Goal: Task Accomplishment & Management: Complete application form

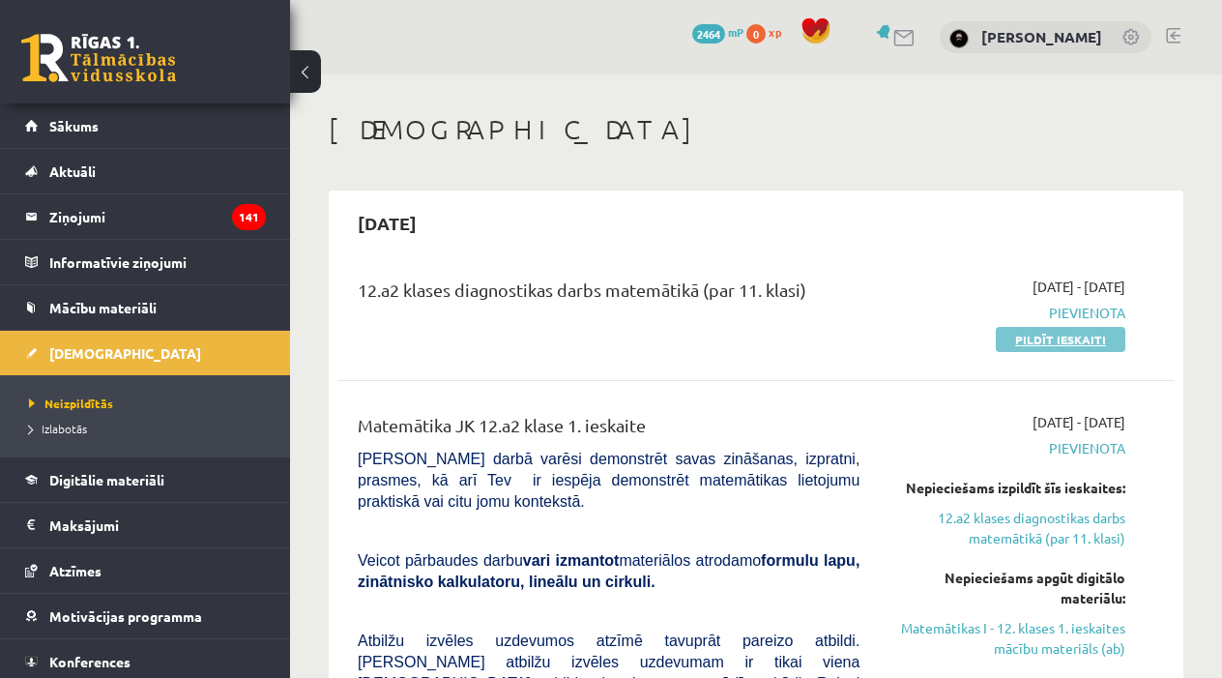
click at [1041, 339] on link "Pildīt ieskaiti" at bounding box center [1061, 339] width 130 height 25
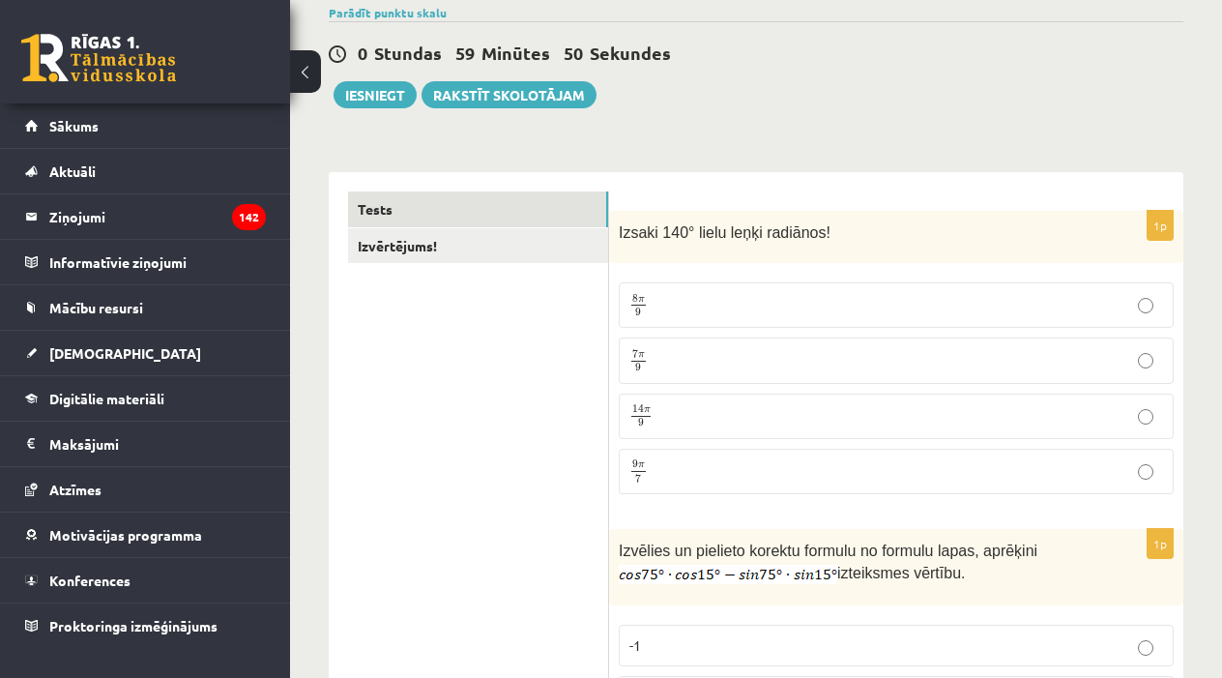
scroll to position [161, 0]
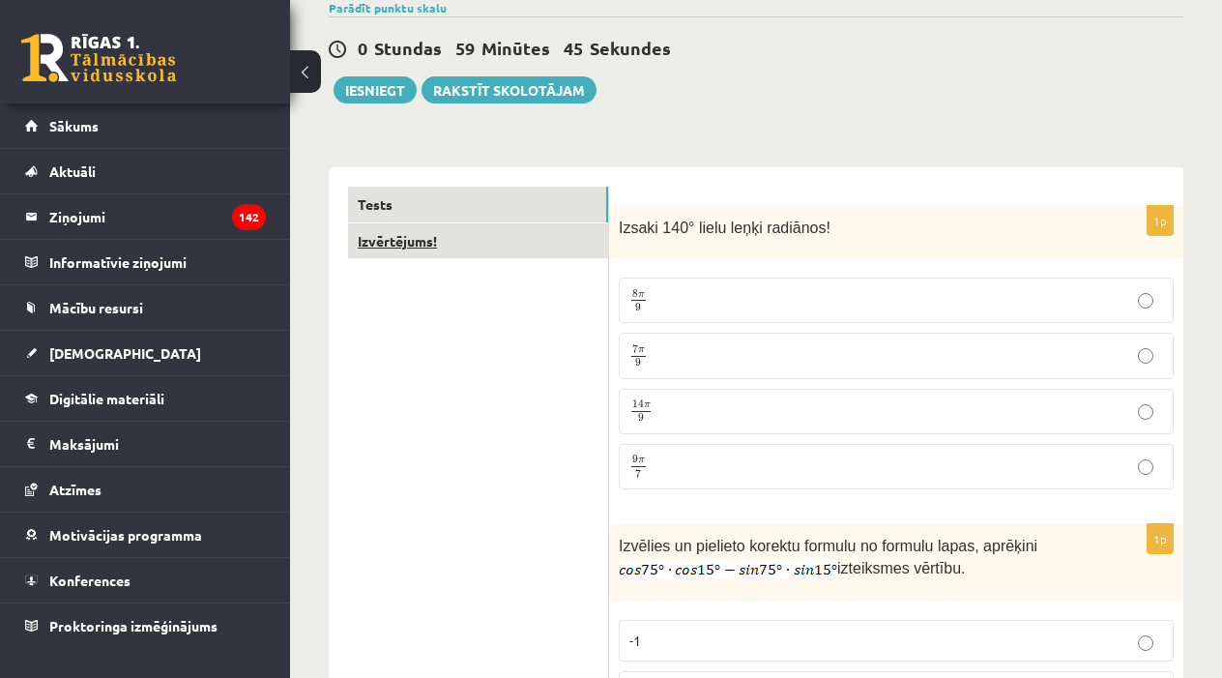
click at [511, 232] on link "Izvērtējums!" at bounding box center [478, 241] width 260 height 36
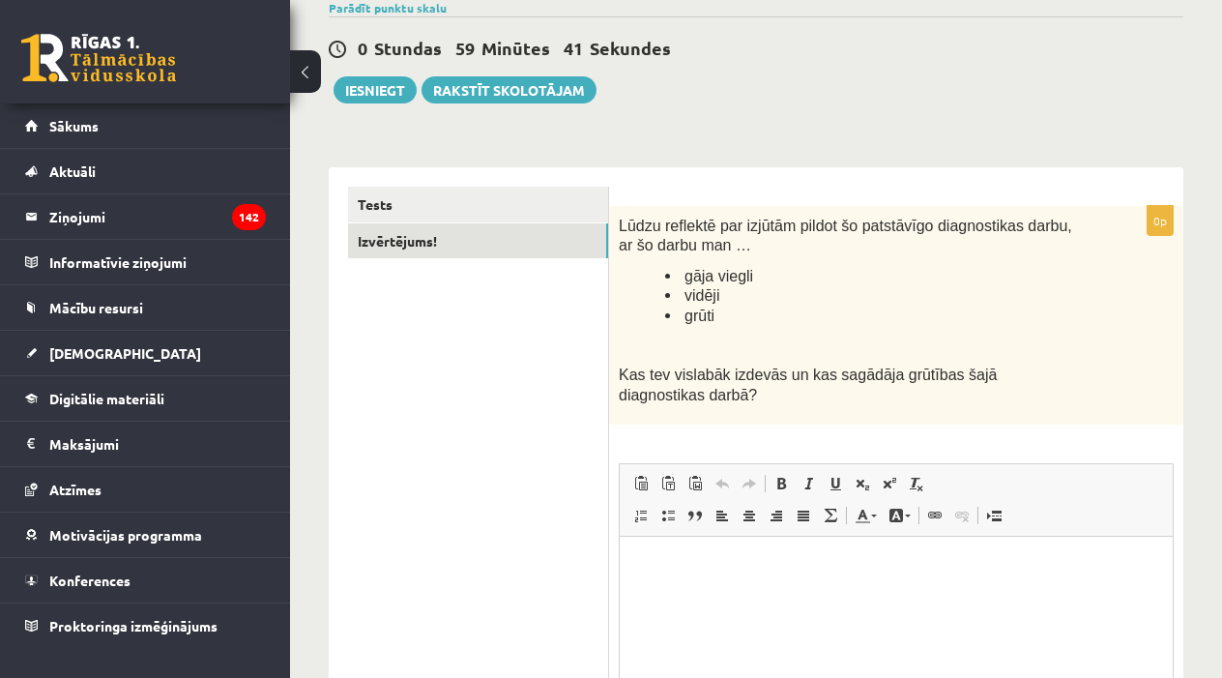
scroll to position [159, 0]
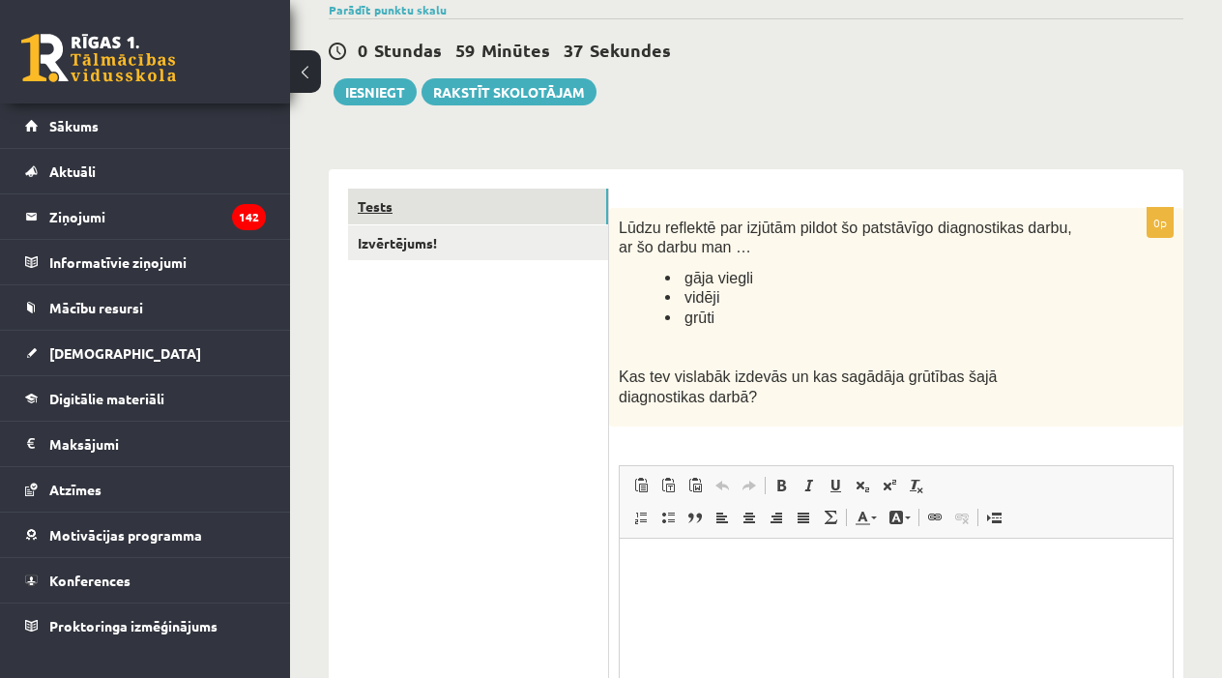
click at [527, 197] on link "Tests" at bounding box center [478, 207] width 260 height 36
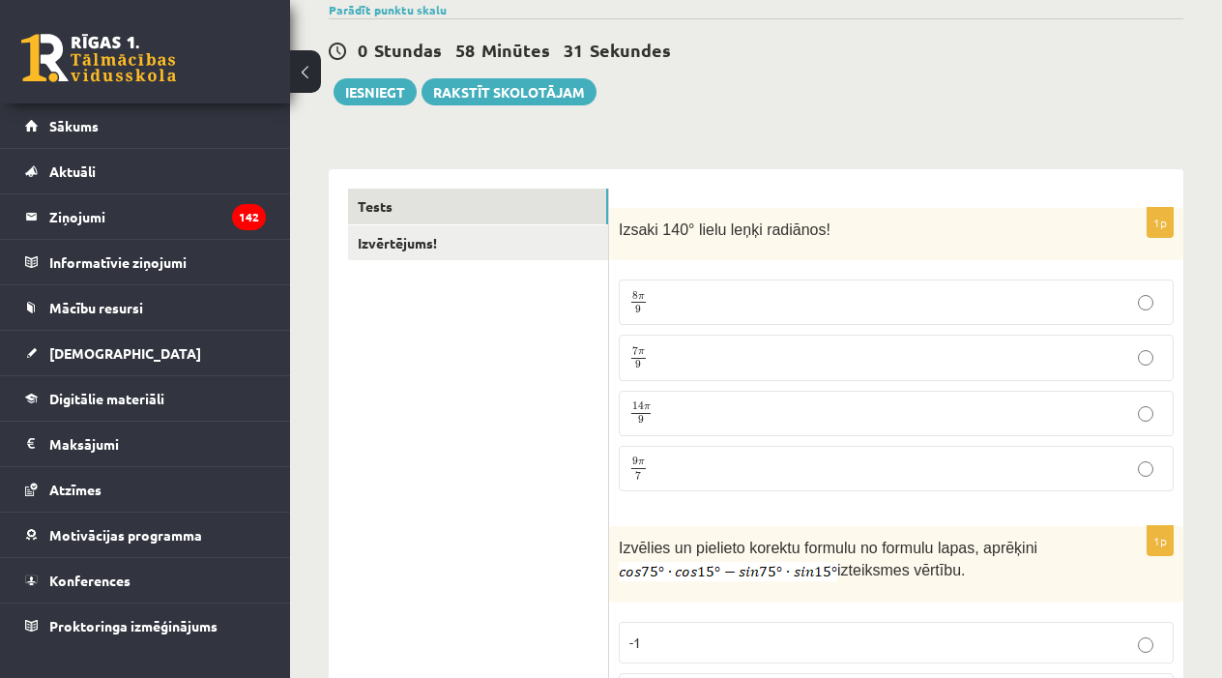
click at [930, 354] on p "7 π 9 7 π 9" at bounding box center [897, 357] width 534 height 24
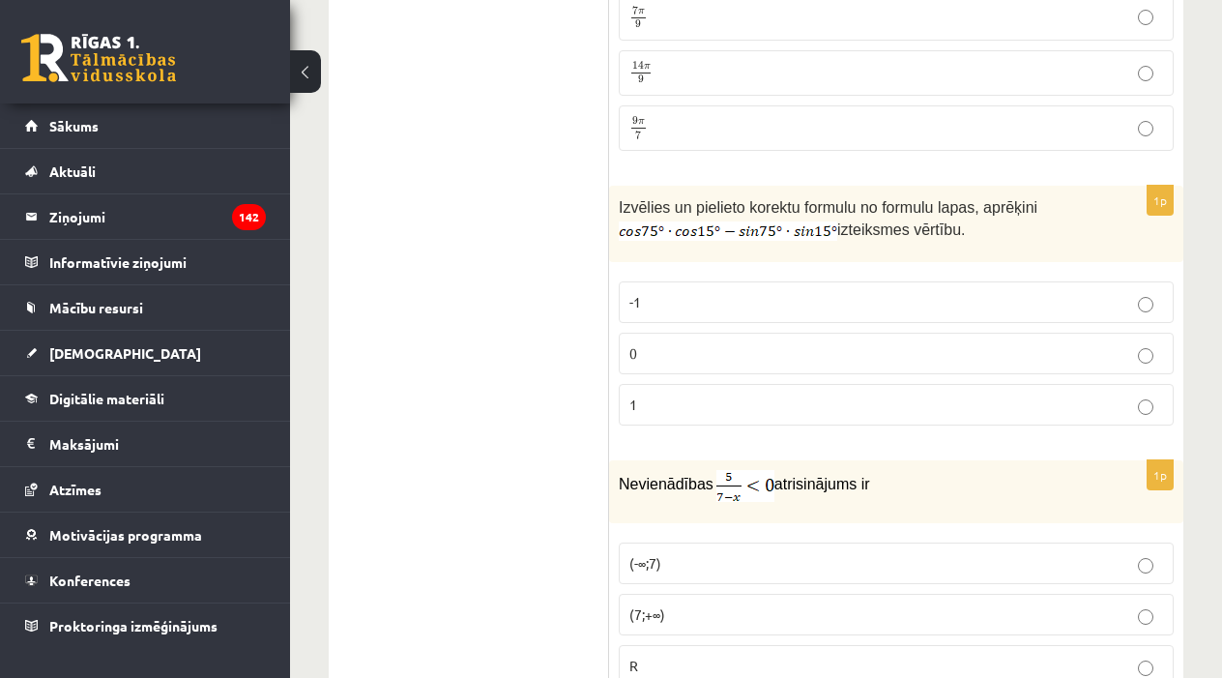
scroll to position [506, 0]
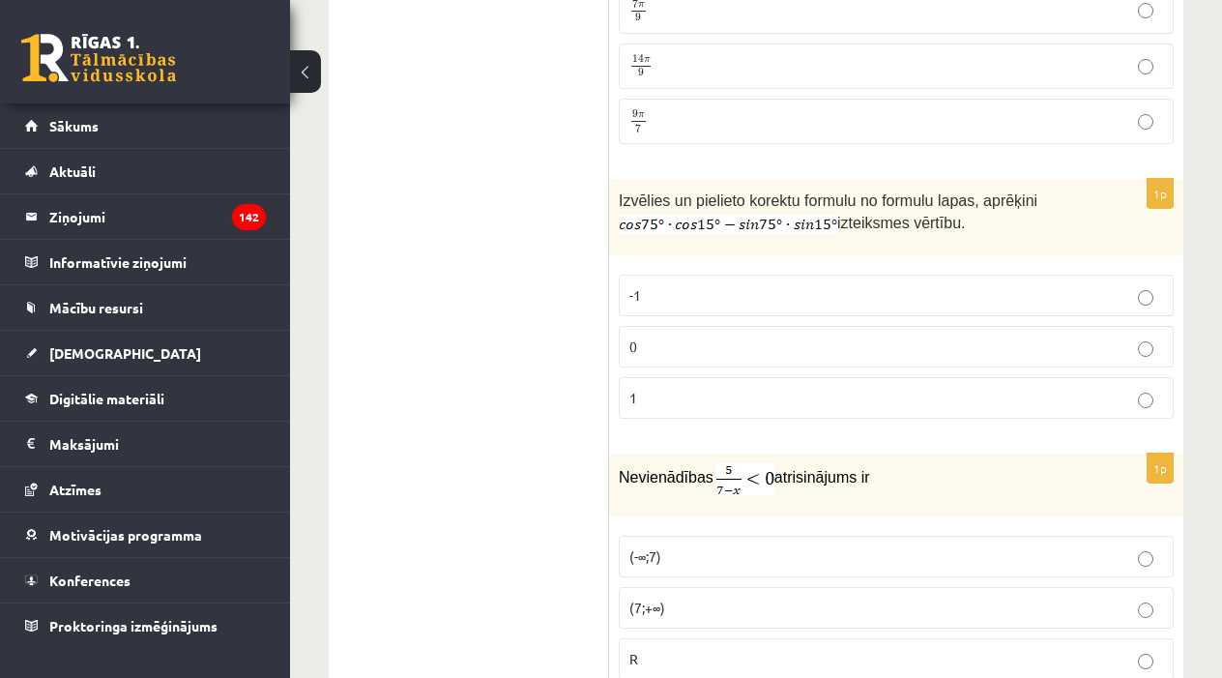
click at [885, 349] on p "0" at bounding box center [897, 347] width 534 height 20
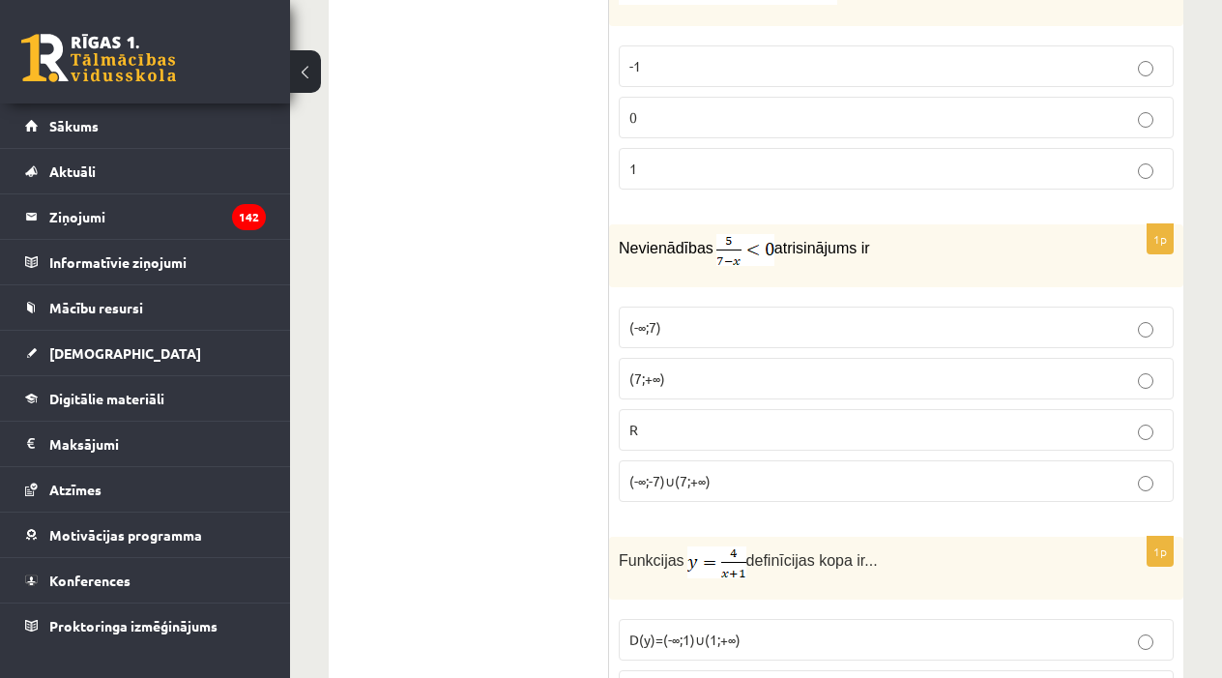
scroll to position [736, 0]
click at [884, 368] on p "(7;+∞)" at bounding box center [897, 377] width 534 height 20
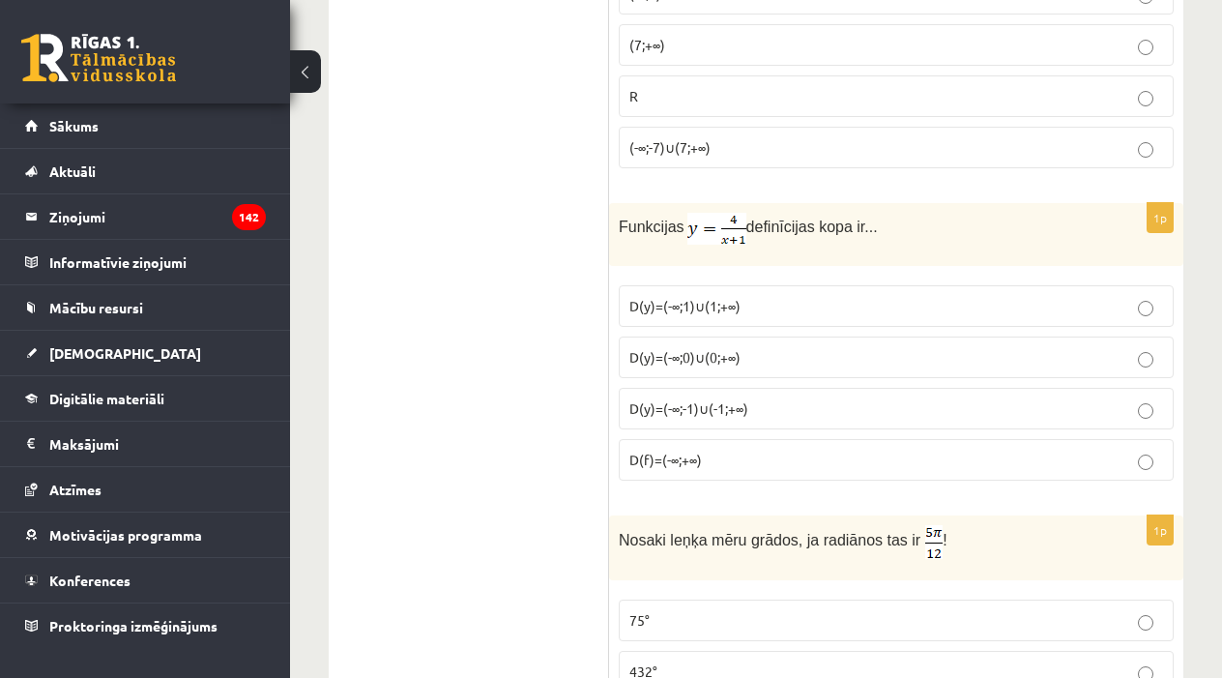
scroll to position [1081, 0]
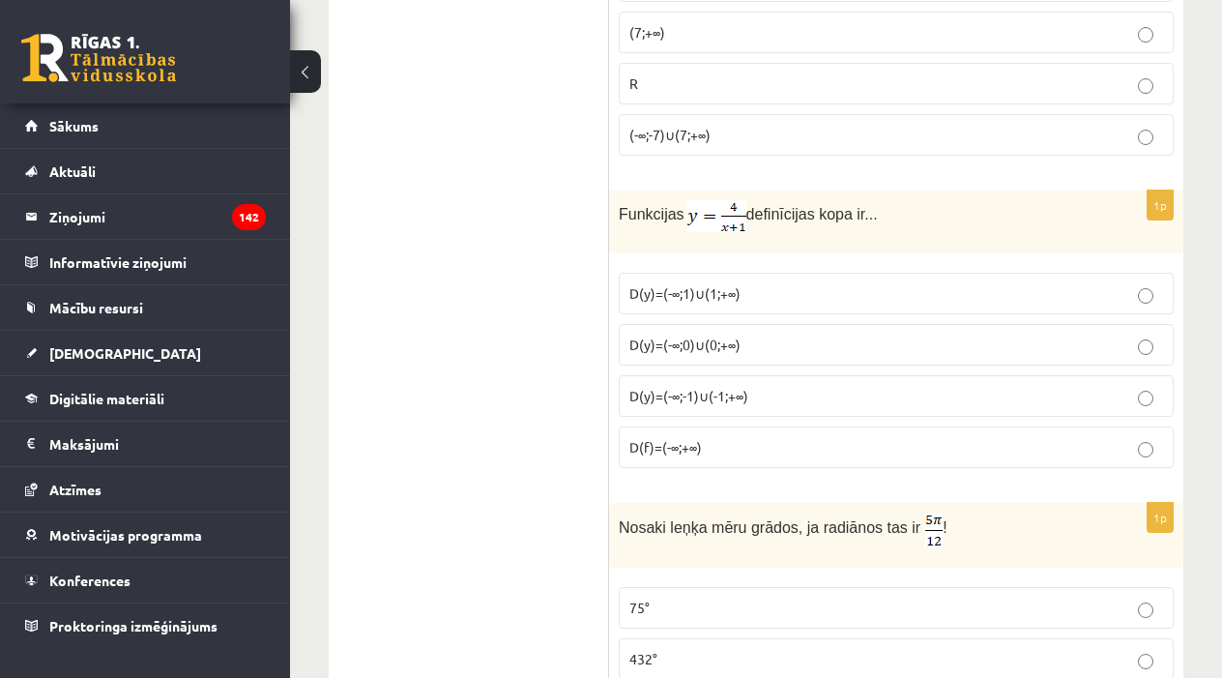
click at [805, 375] on label "D(y)=(-∞;-1)∪(-1;+∞)" at bounding box center [896, 396] width 555 height 42
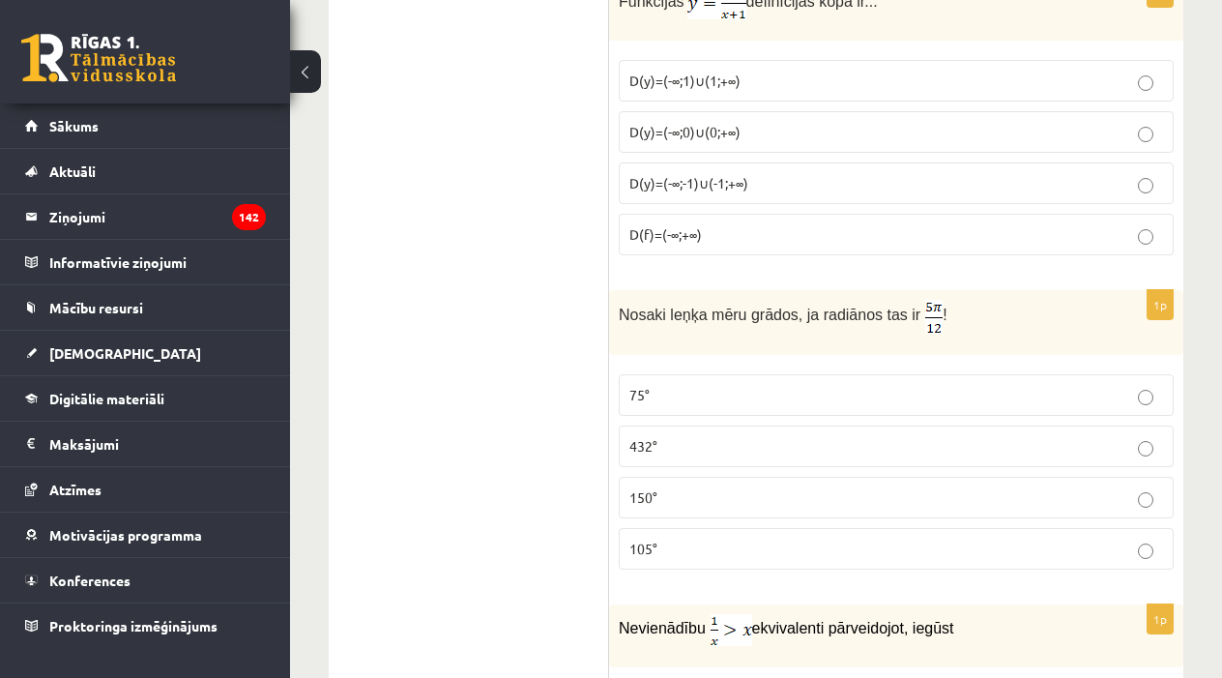
scroll to position [1298, 0]
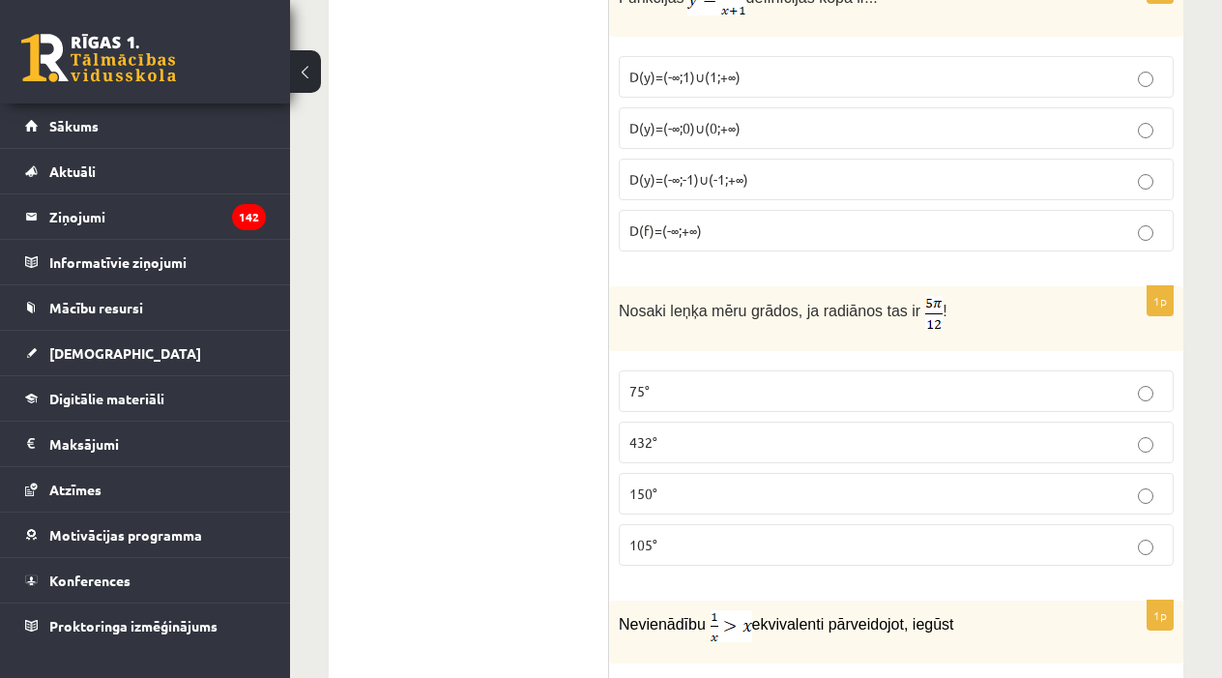
click at [805, 375] on label "75°" at bounding box center [896, 391] width 555 height 42
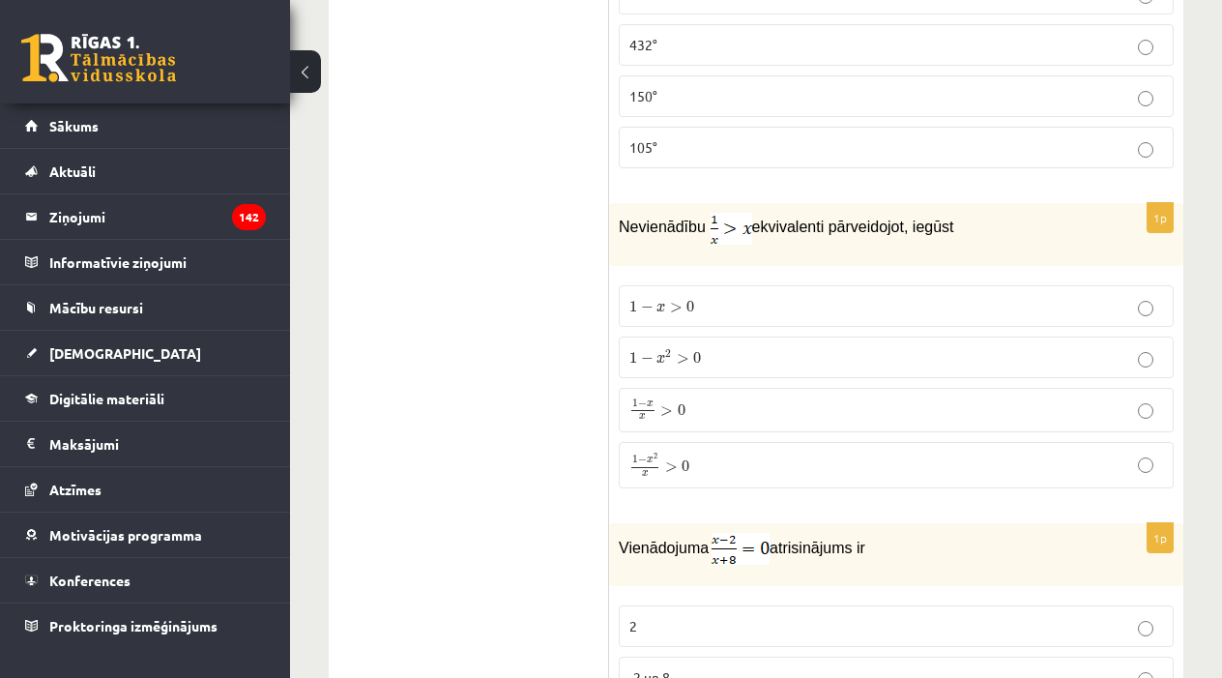
scroll to position [1700, 0]
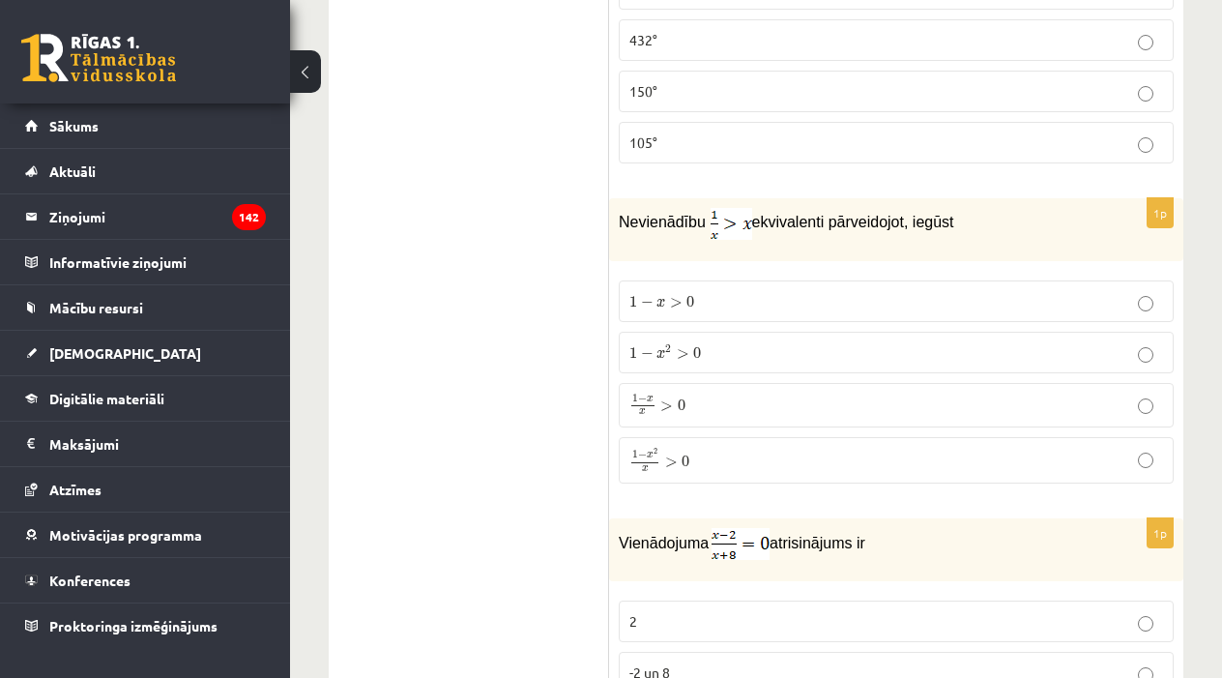
click at [813, 296] on p "1 − x > 0 1 − x > 0" at bounding box center [897, 301] width 534 height 20
click at [794, 448] on p "1 − x 2 x > 0 1 − x 2 x > 0" at bounding box center [897, 460] width 534 height 25
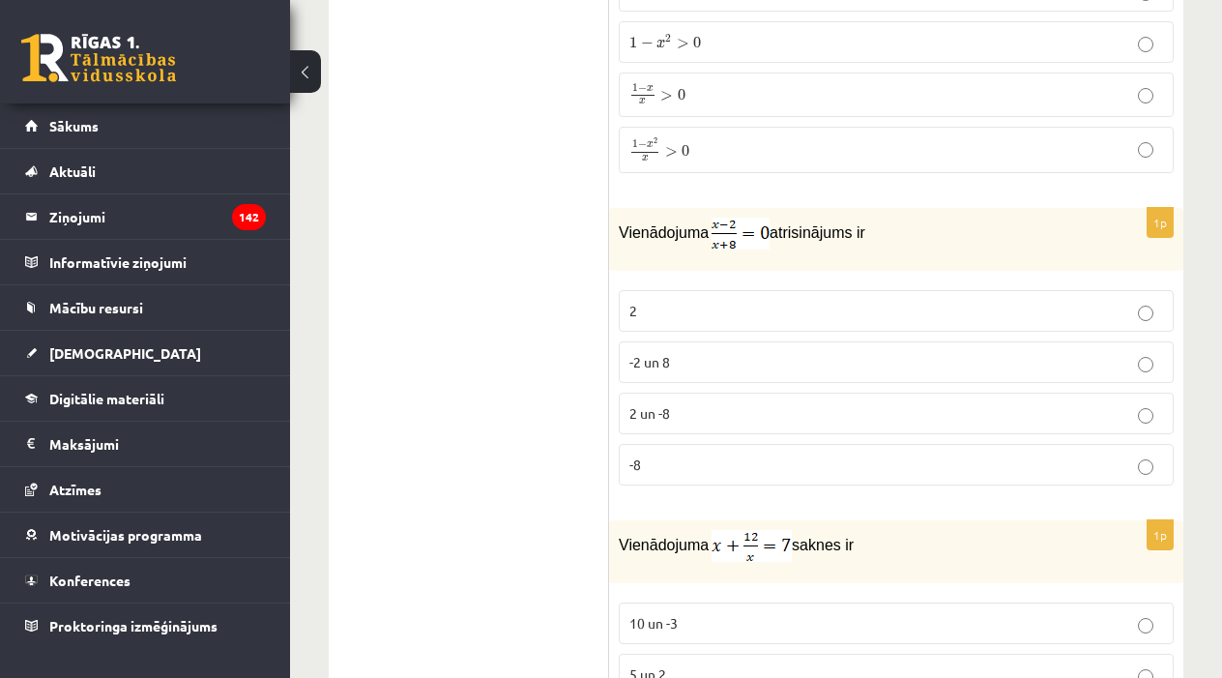
scroll to position [2011, 0]
click at [796, 310] on p "2" at bounding box center [897, 310] width 534 height 20
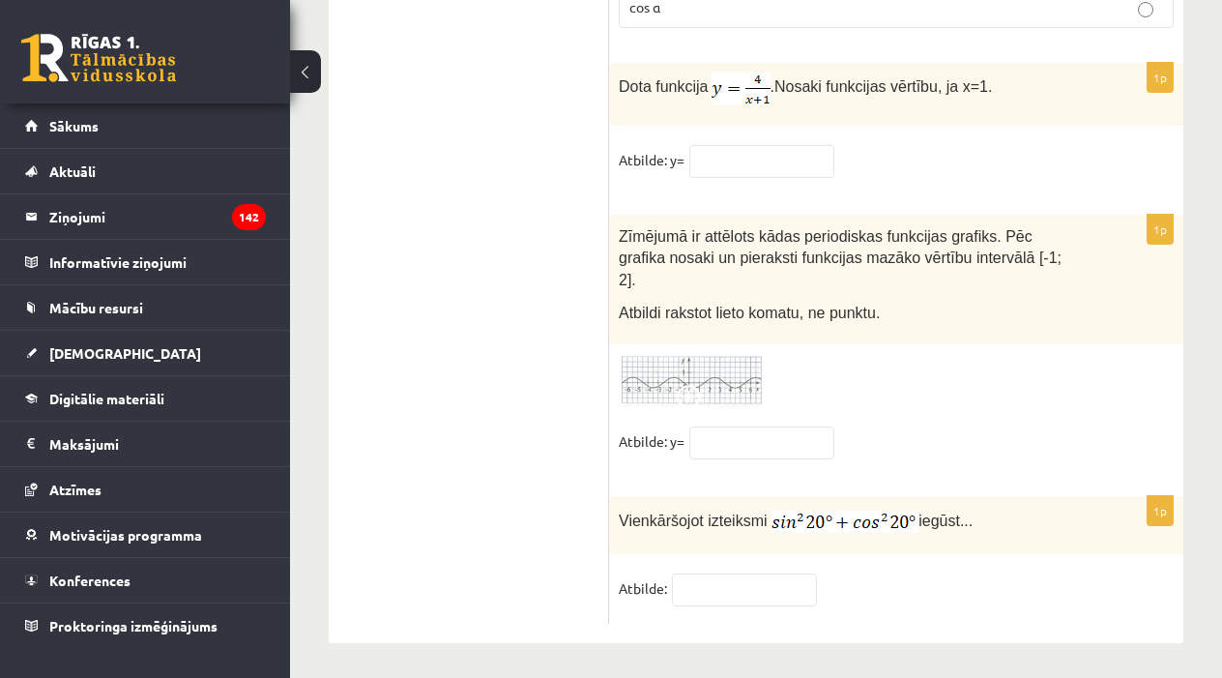
scroll to position [9596, 0]
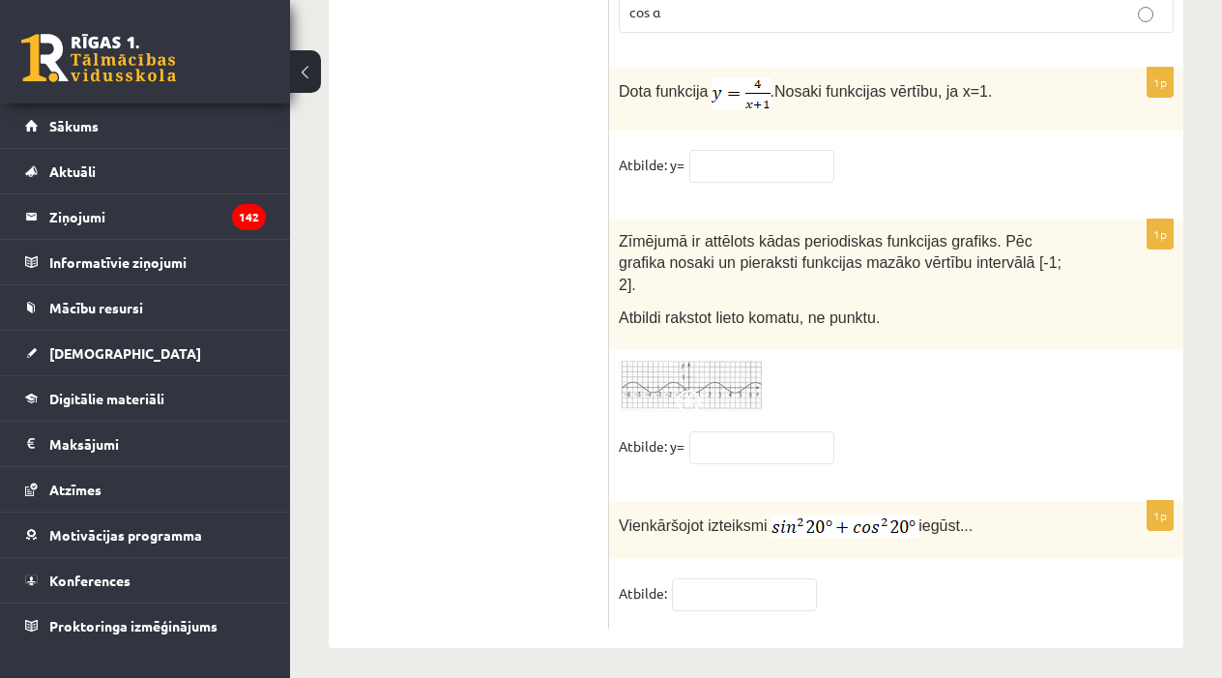
click at [752, 606] on fieldset "Atbilde:" at bounding box center [896, 598] width 555 height 41
click at [735, 590] on input "text" at bounding box center [744, 594] width 145 height 33
type input "*"
click at [747, 437] on input "text" at bounding box center [761, 447] width 145 height 33
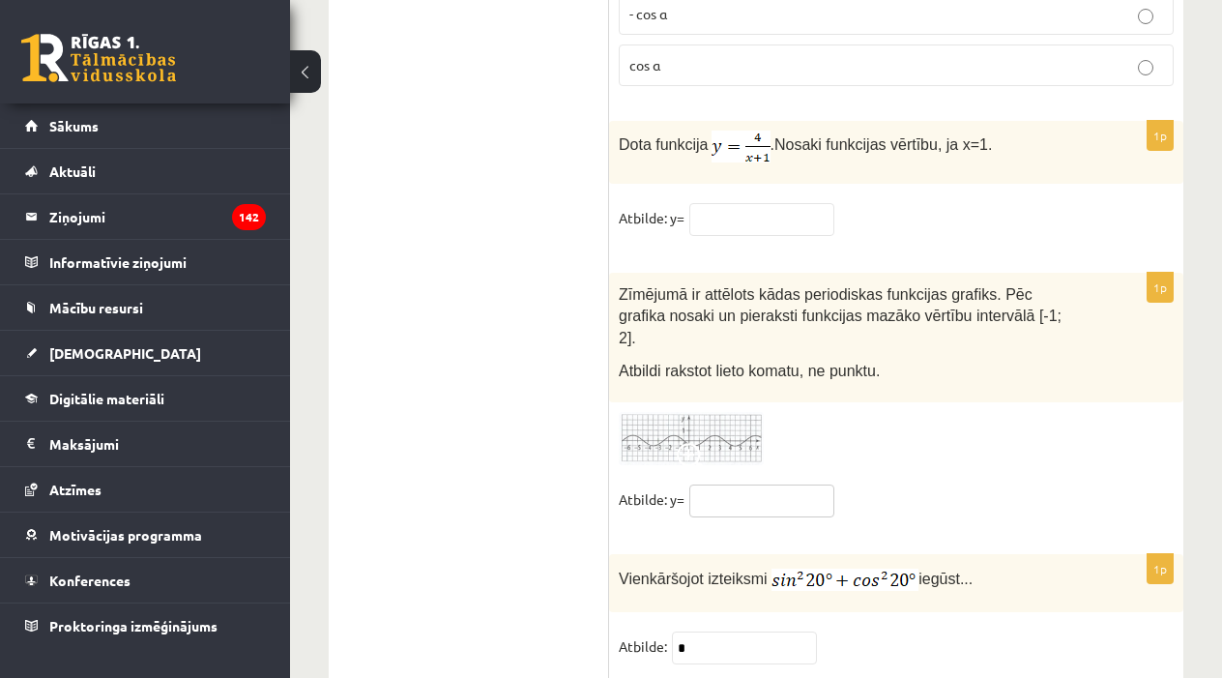
scroll to position [9539, 0]
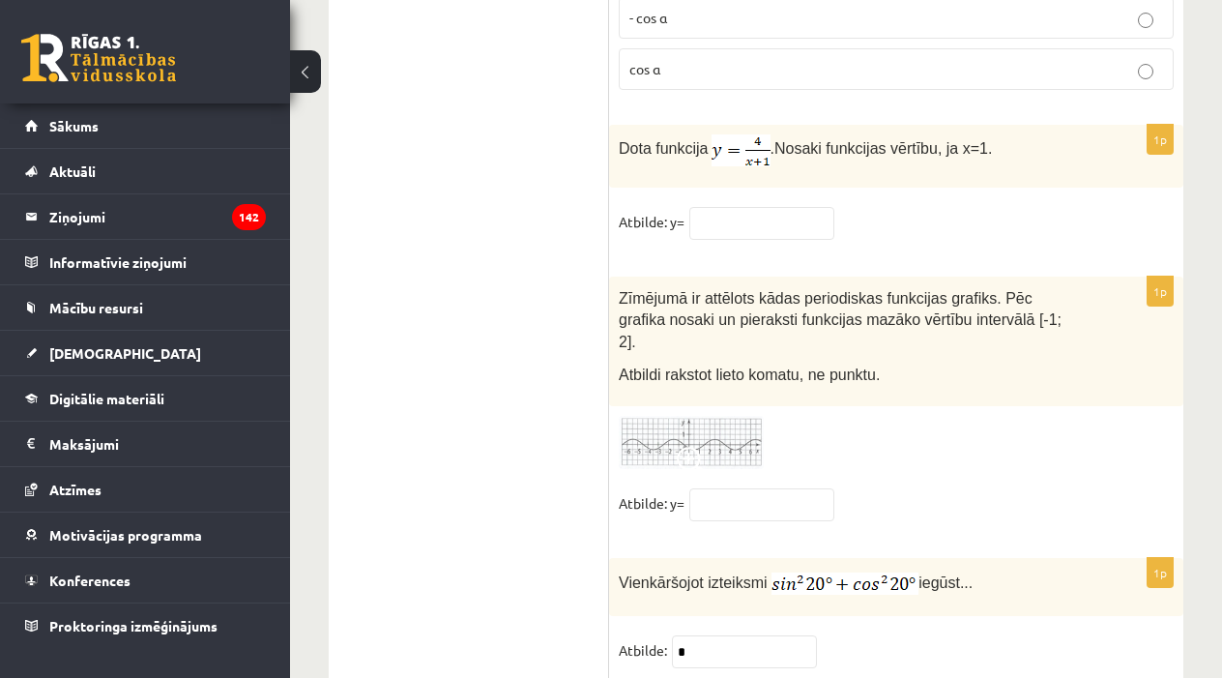
click at [747, 437] on img at bounding box center [691, 442] width 145 height 53
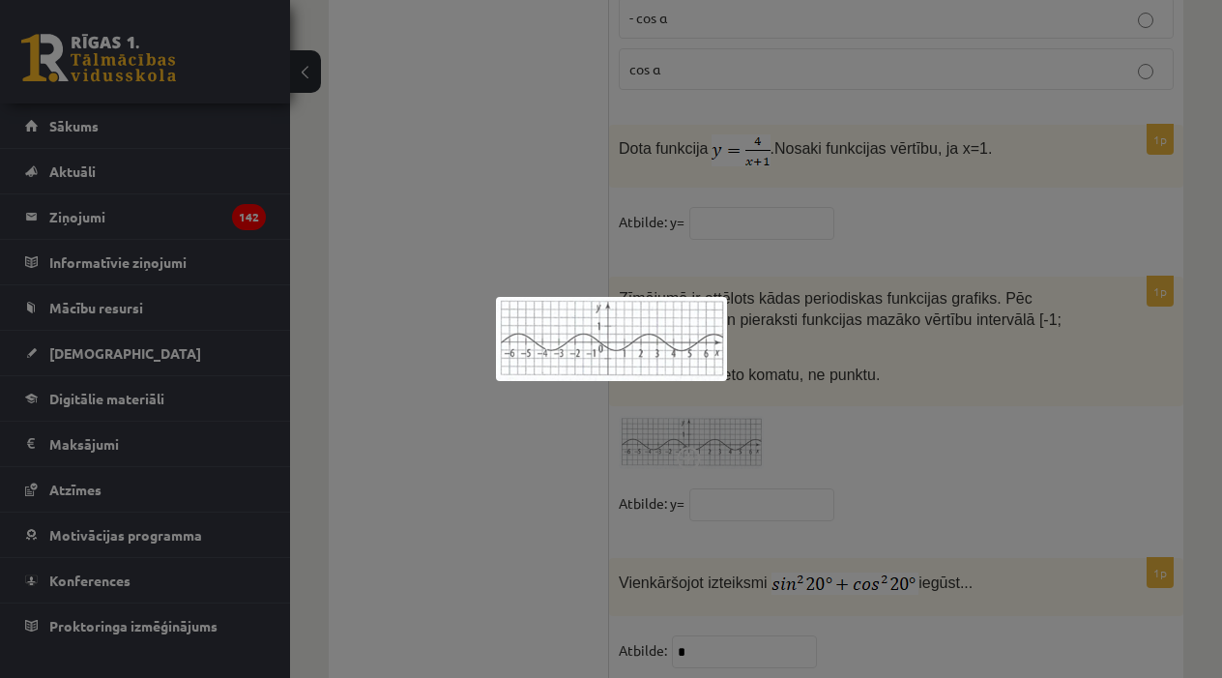
click at [833, 339] on div at bounding box center [611, 339] width 1222 height 678
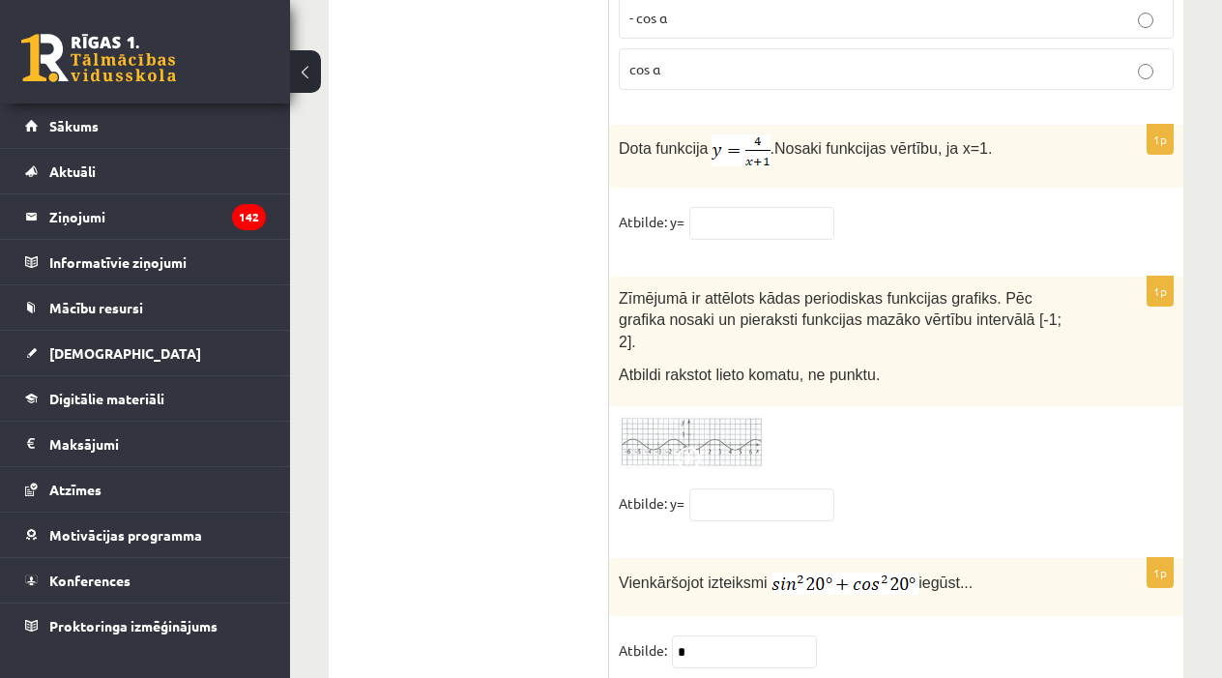
click at [714, 423] on img at bounding box center [691, 442] width 145 height 53
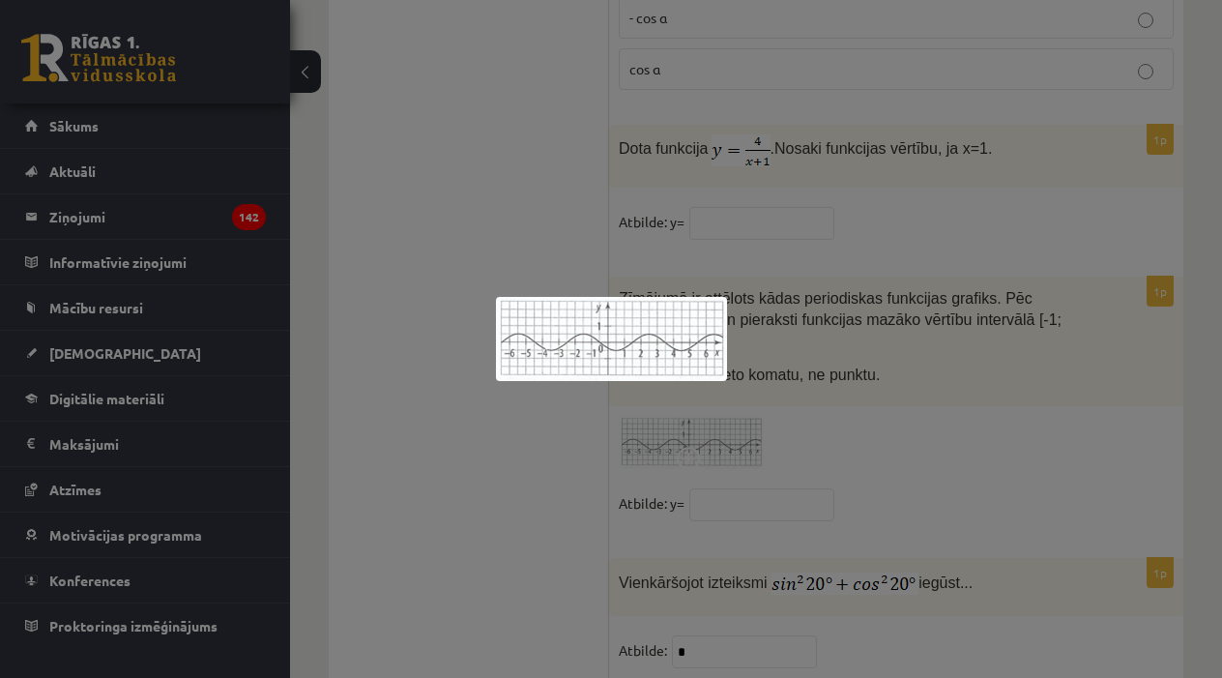
click at [766, 412] on div at bounding box center [611, 339] width 1222 height 678
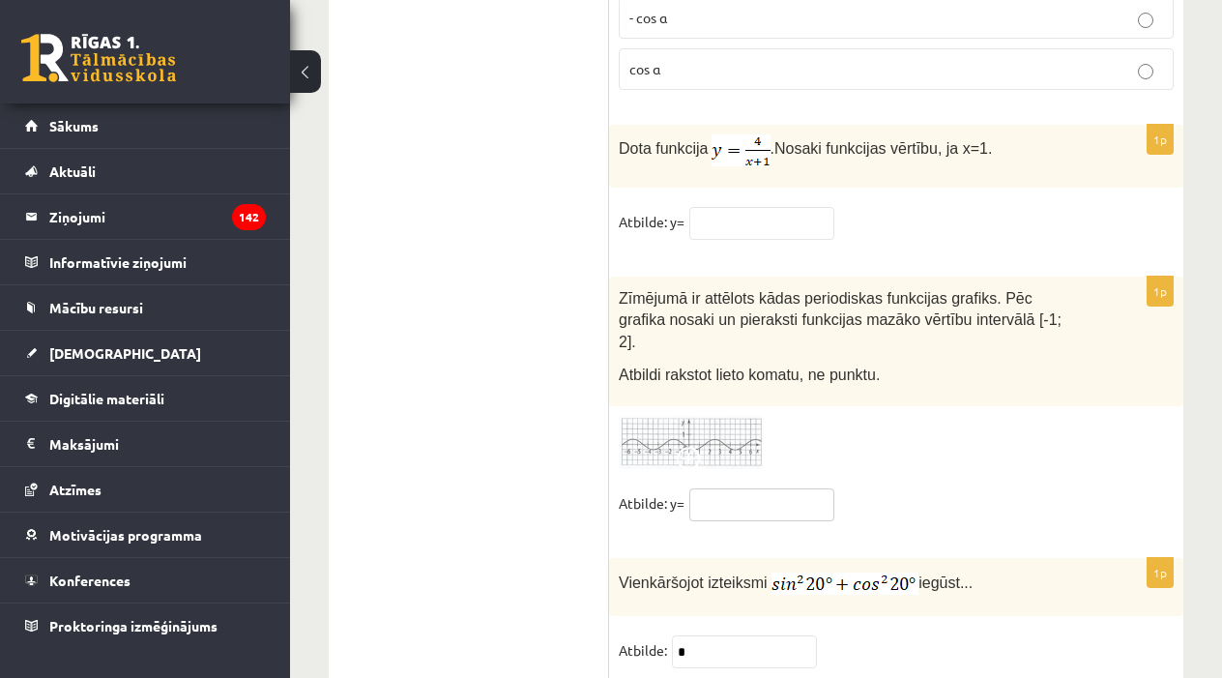
click at [741, 489] on input "text" at bounding box center [761, 504] width 145 height 33
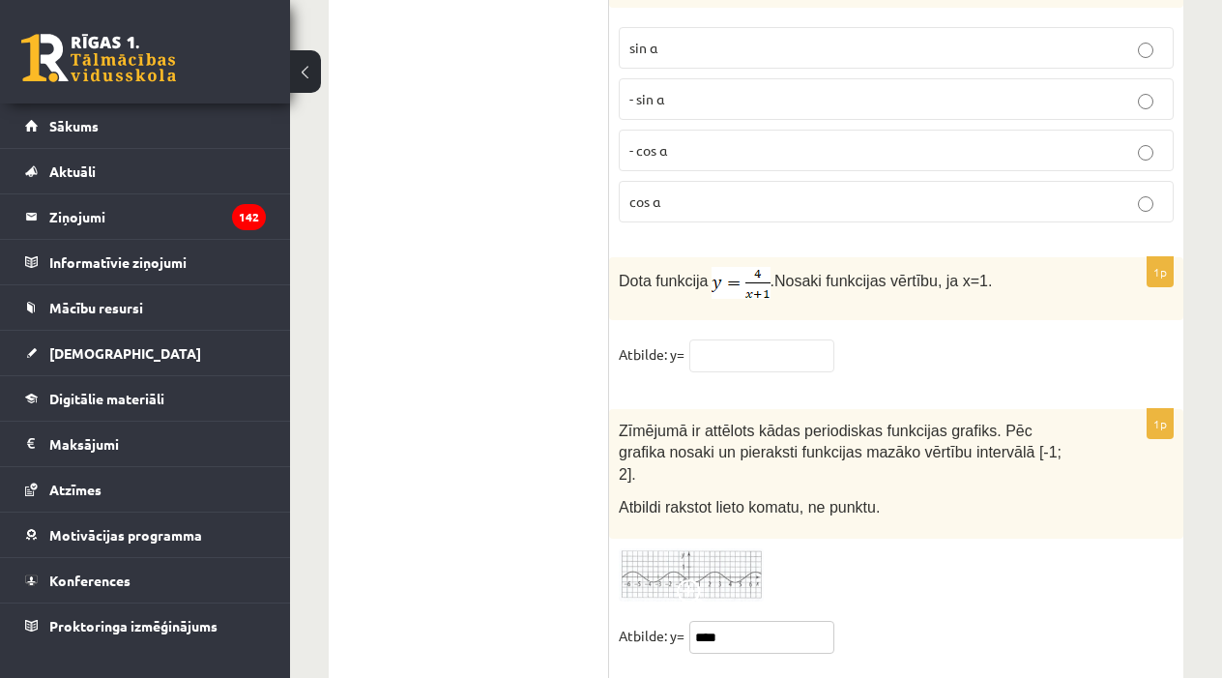
scroll to position [9402, 0]
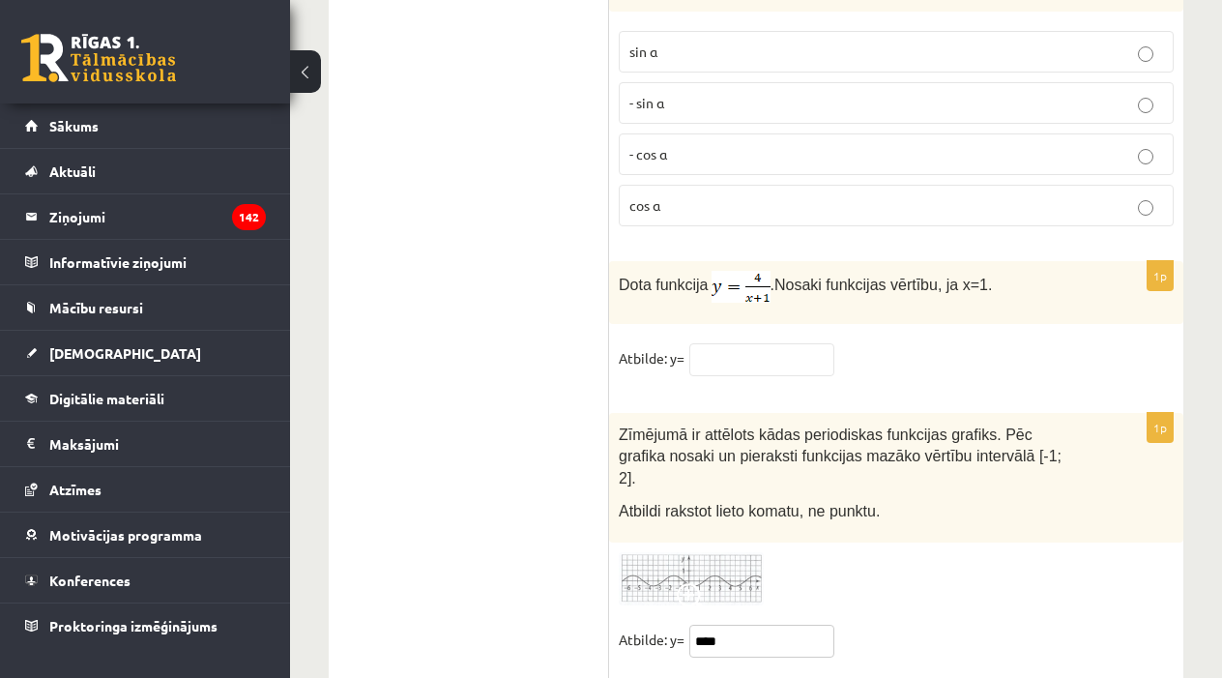
type input "****"
click at [764, 344] on input "text" at bounding box center [761, 359] width 145 height 33
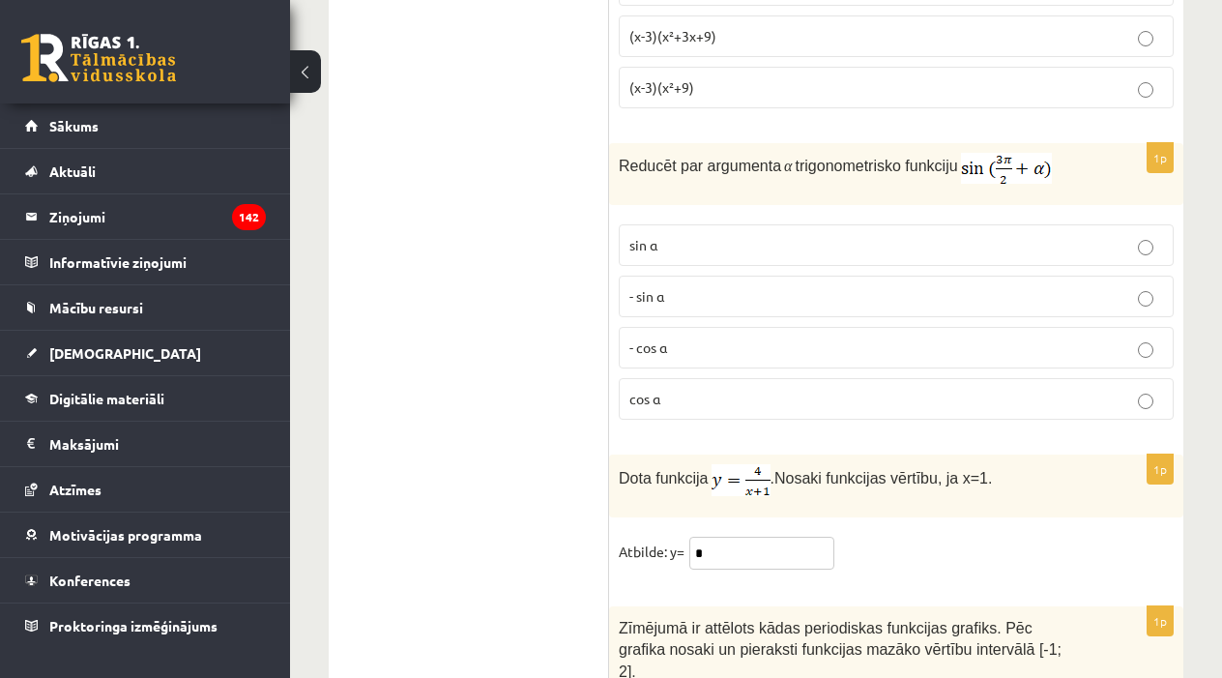
scroll to position [9205, 0]
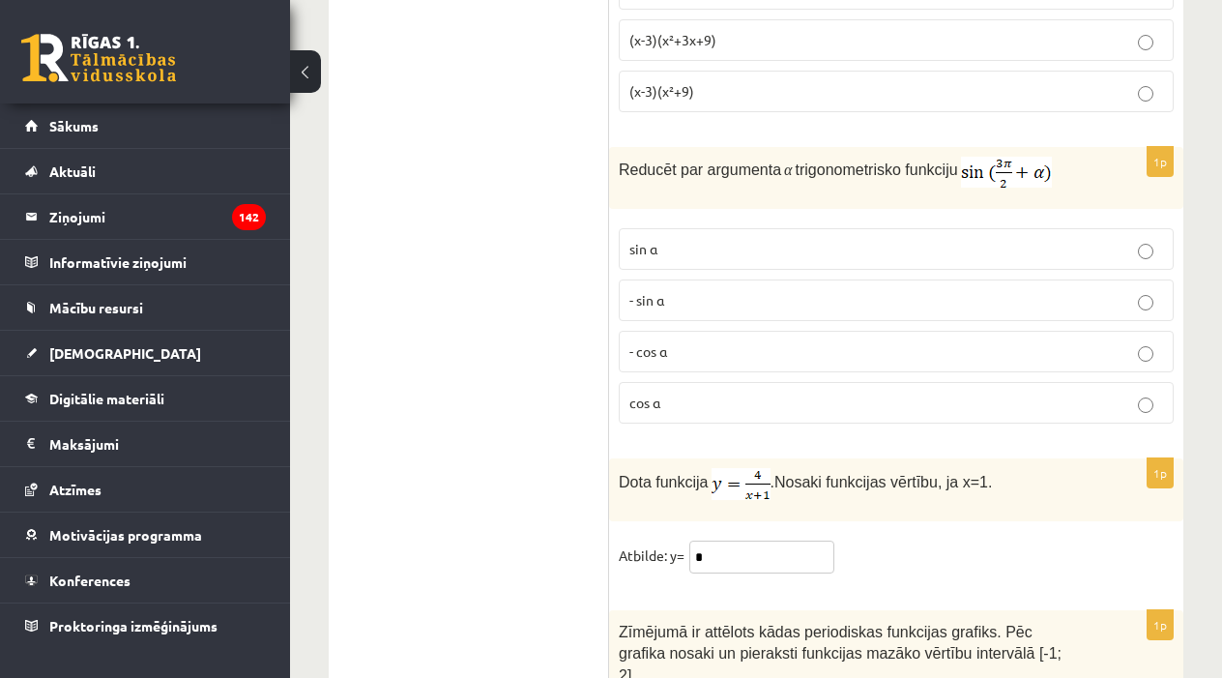
type input "*"
click at [750, 341] on p "- cos ⁡α" at bounding box center [897, 351] width 534 height 20
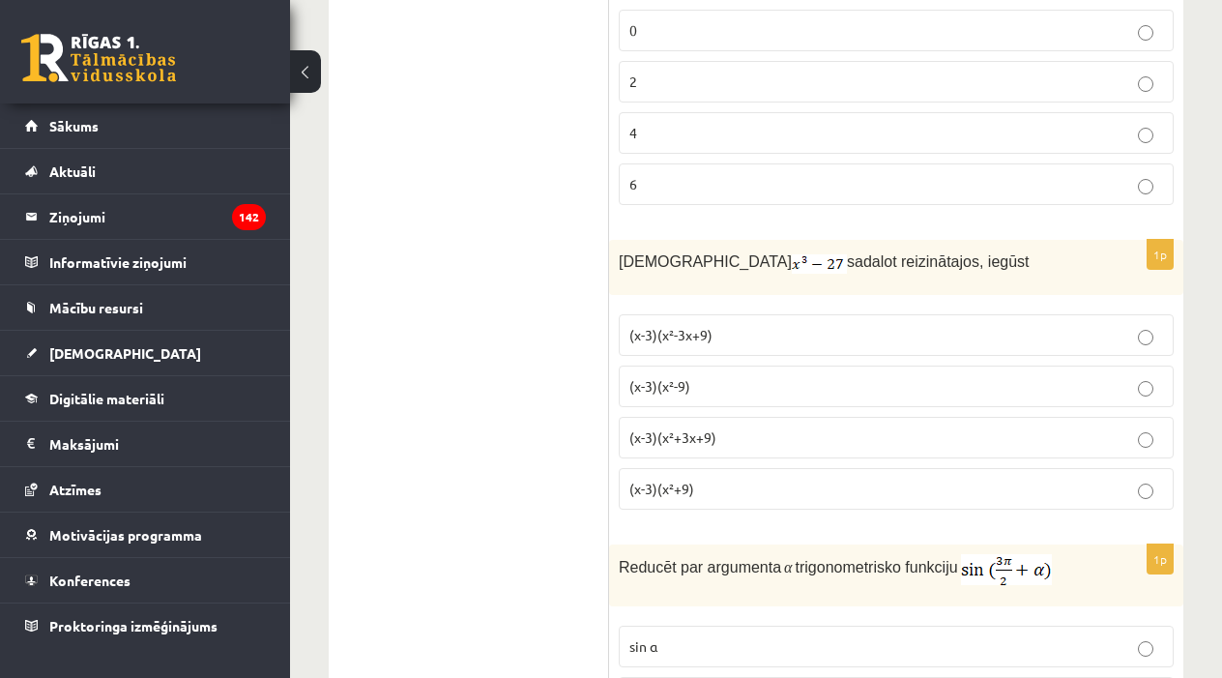
scroll to position [8806, 0]
click at [751, 327] on p "(x-3)(x²-3x+9)" at bounding box center [897, 337] width 534 height 20
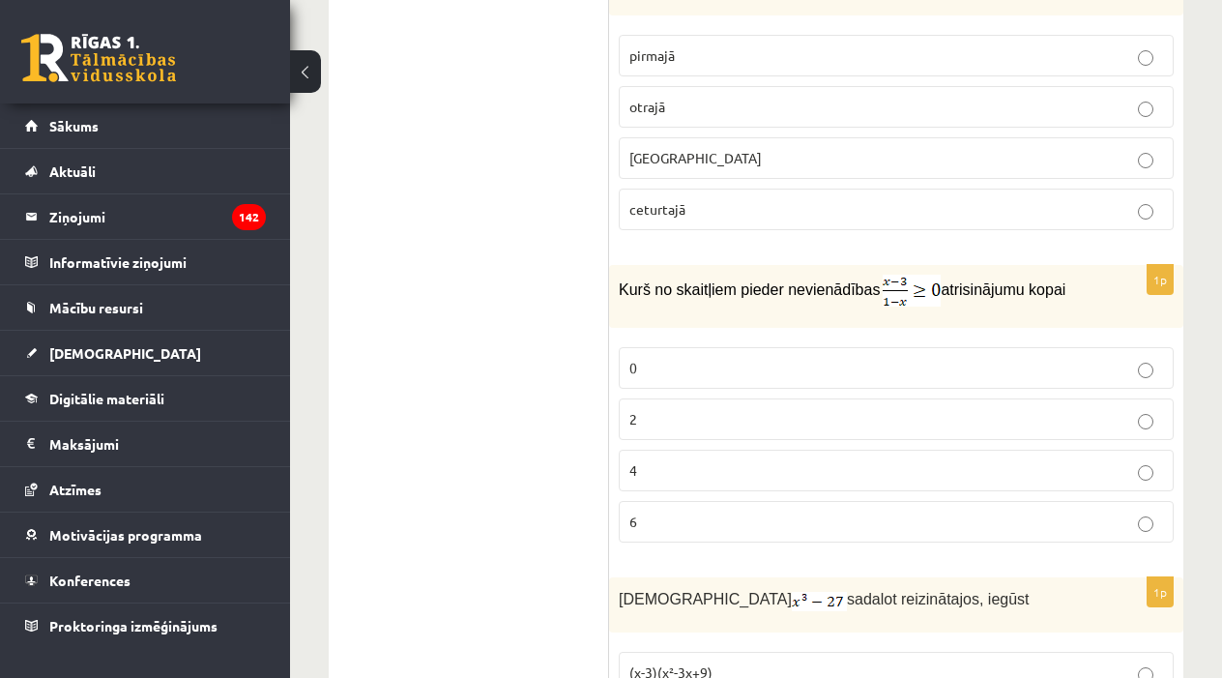
scroll to position [8460, 0]
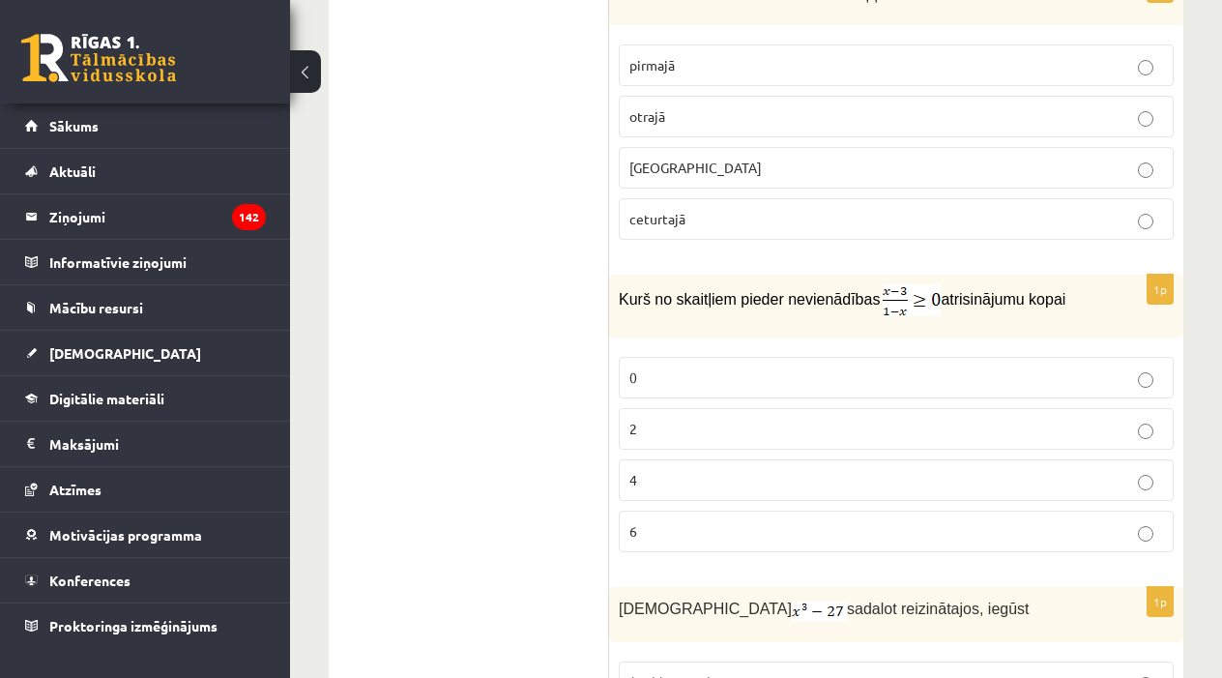
click at [723, 419] on p "2" at bounding box center [897, 429] width 534 height 20
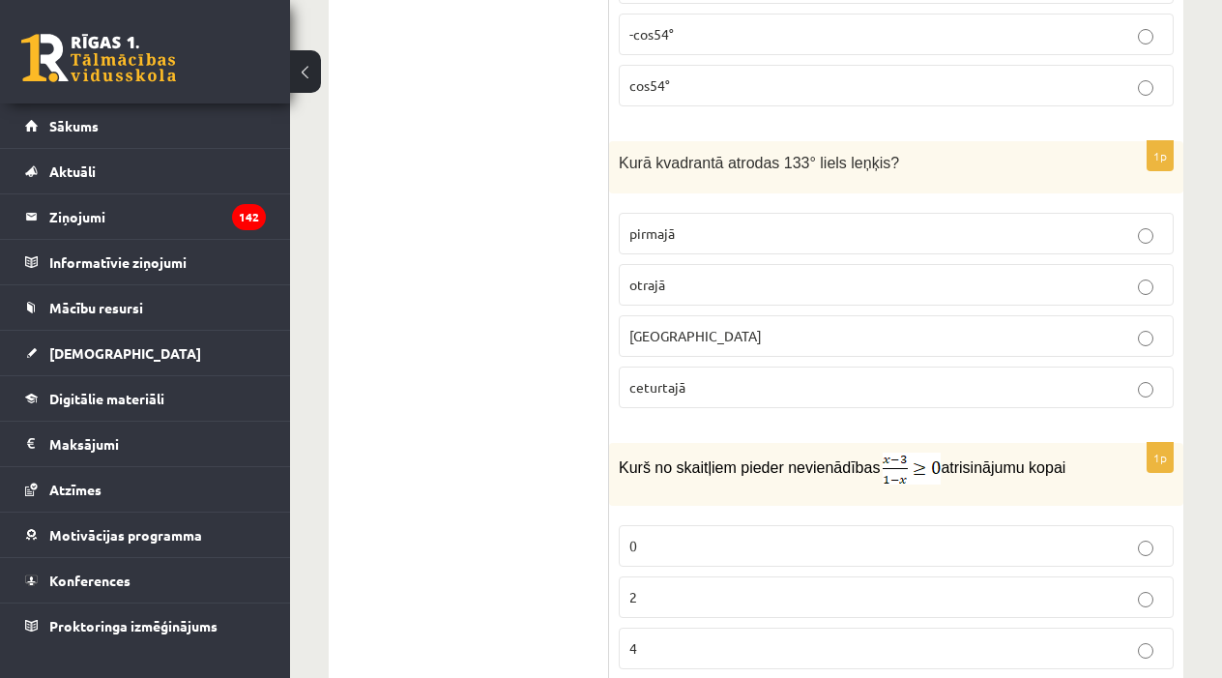
scroll to position [8259, 0]
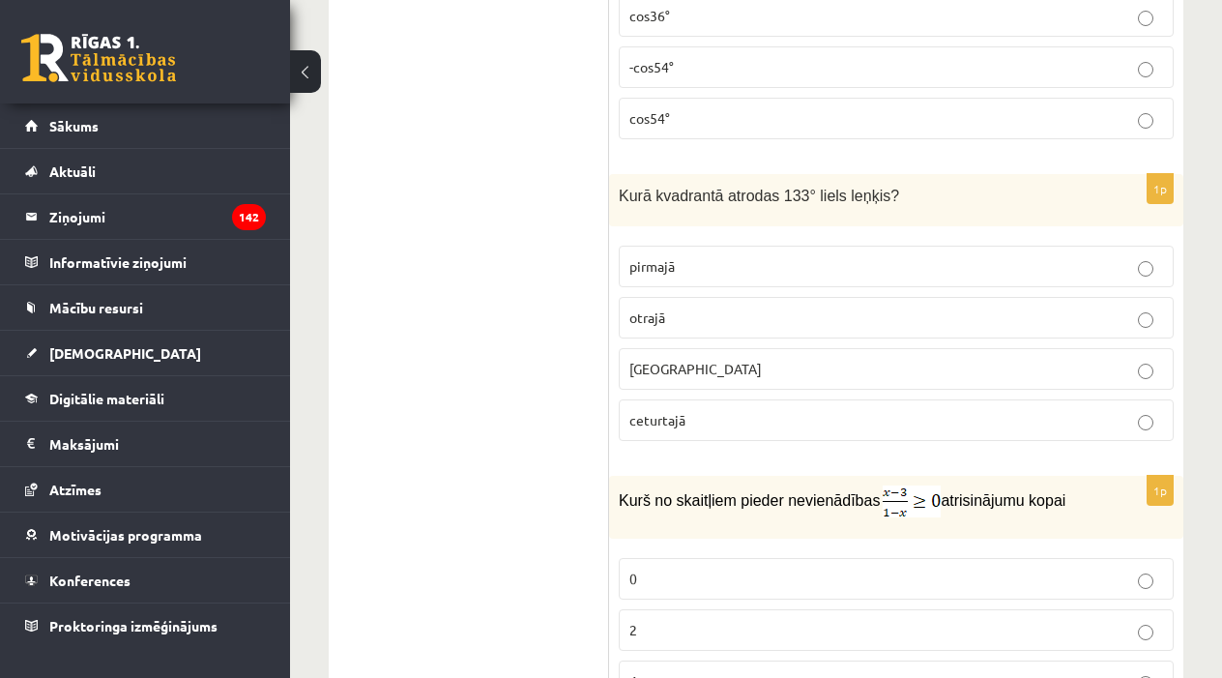
click at [758, 308] on p "otrajā" at bounding box center [897, 318] width 534 height 20
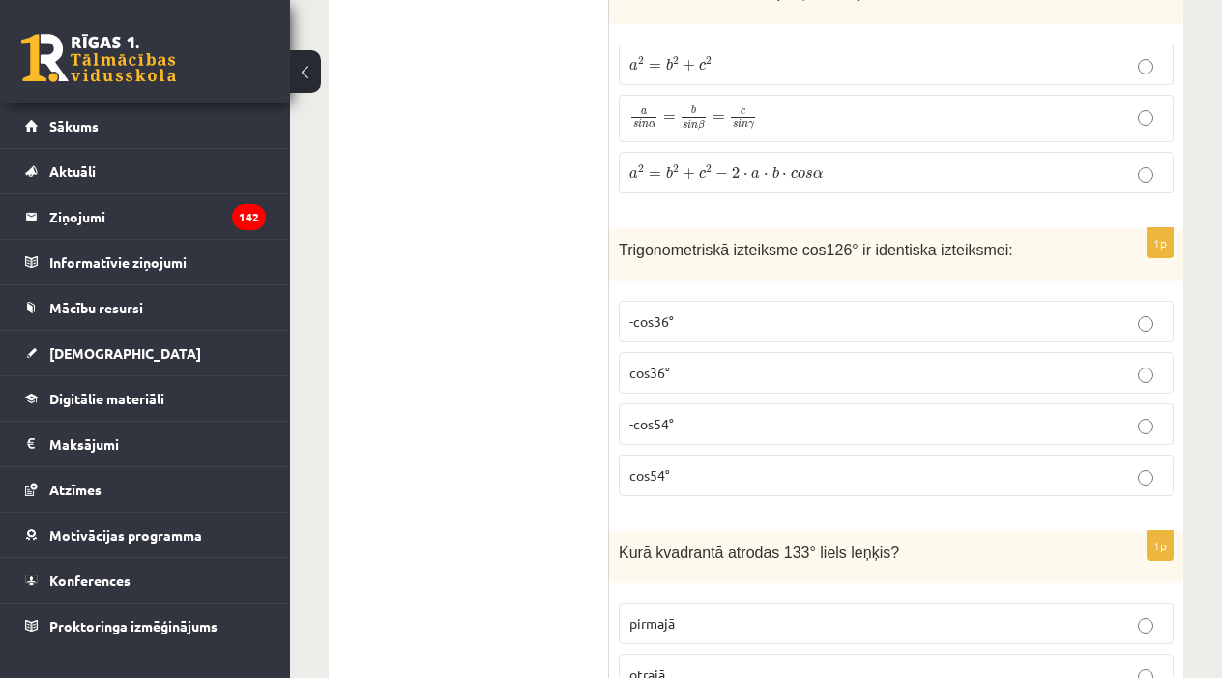
scroll to position [7897, 0]
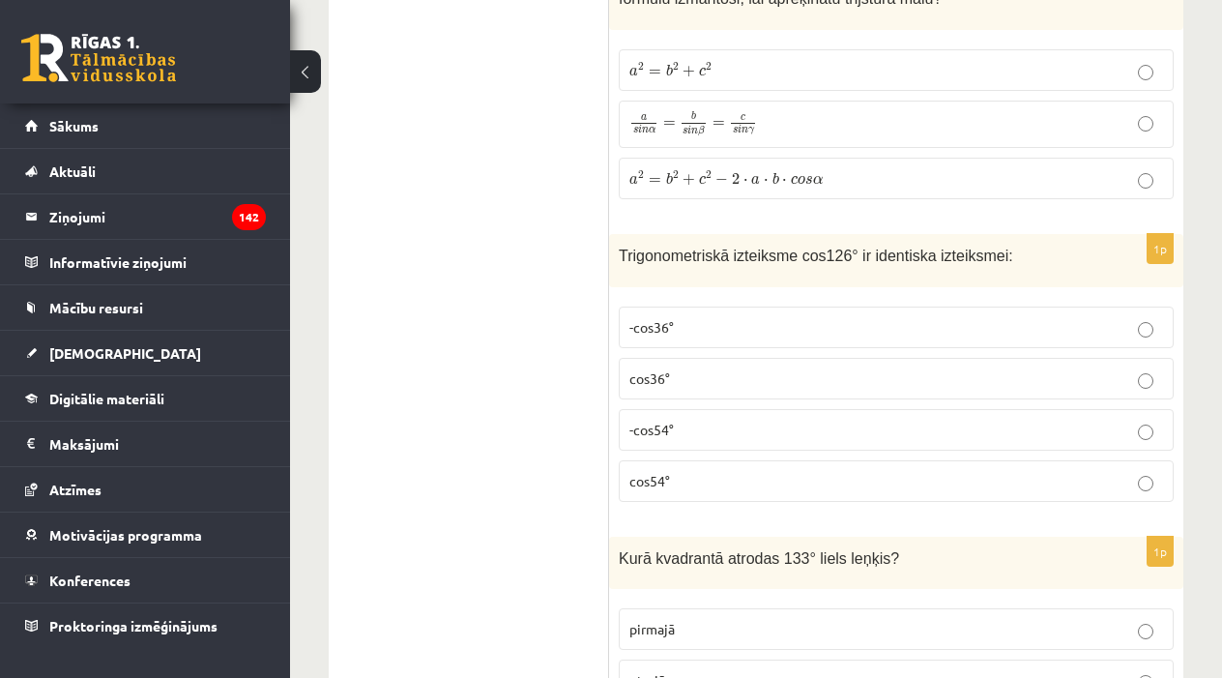
click at [758, 307] on label "-cos36°" at bounding box center [896, 328] width 555 height 42
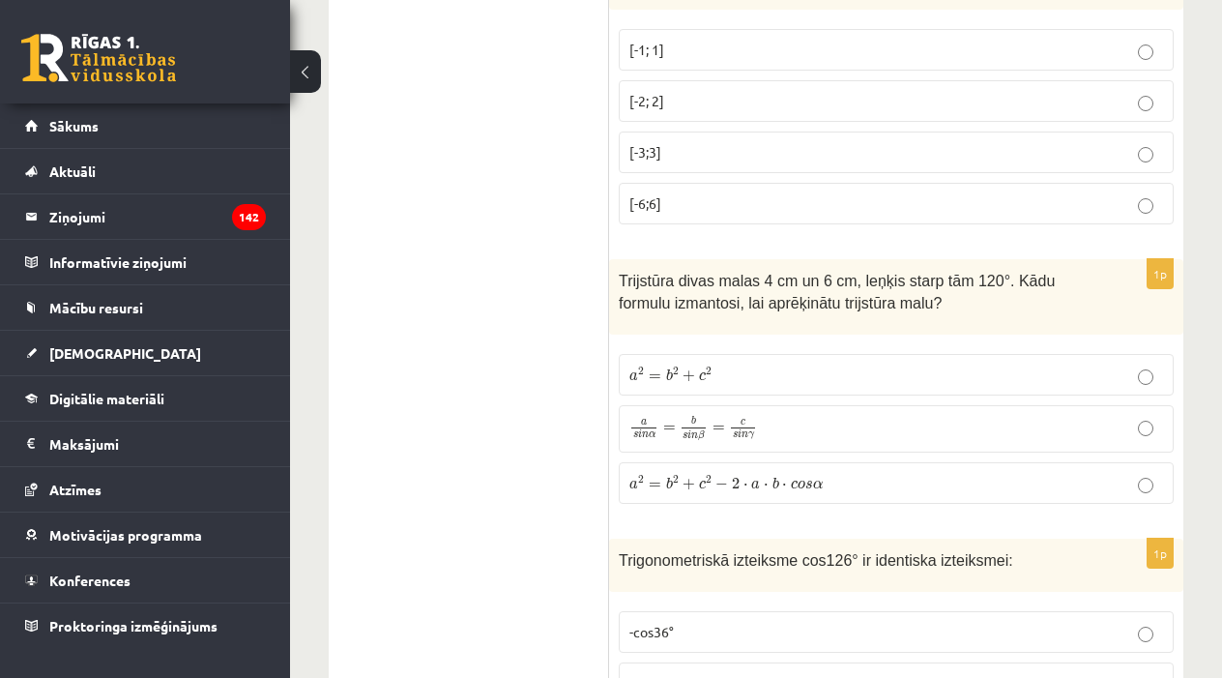
scroll to position [7592, 0]
click at [773, 477] on span "b" at bounding box center [776, 483] width 7 height 13
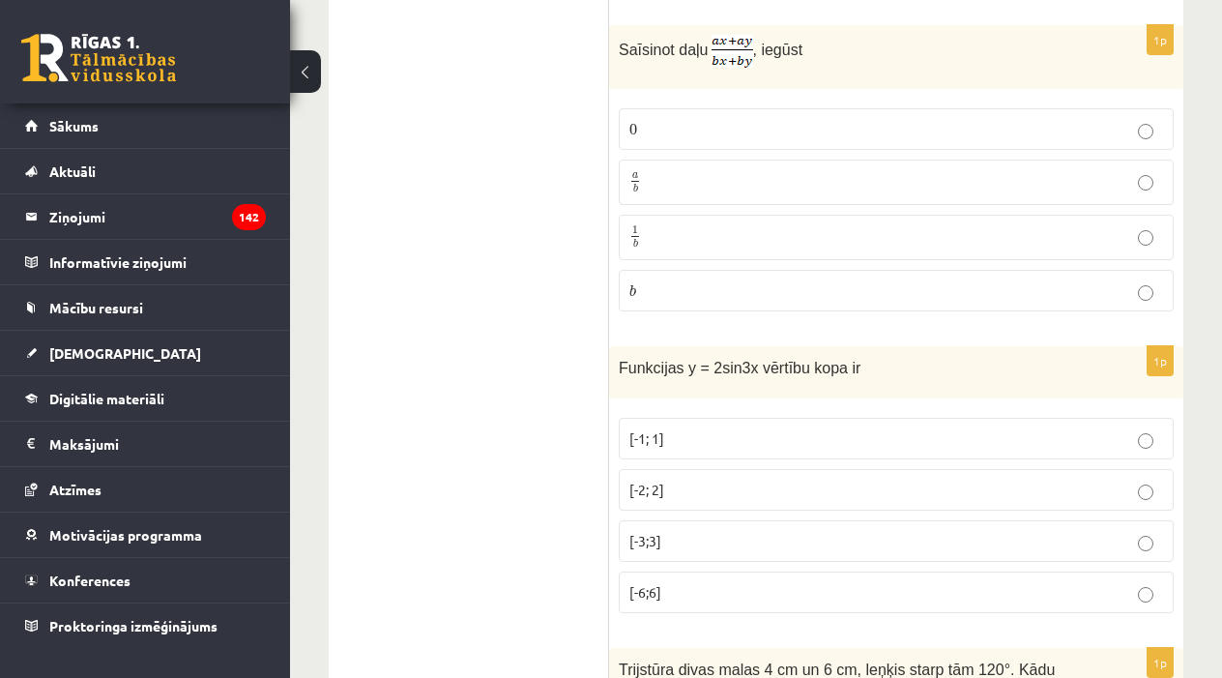
scroll to position [7201, 0]
click at [769, 471] on label "[-2; 2]" at bounding box center [896, 492] width 555 height 42
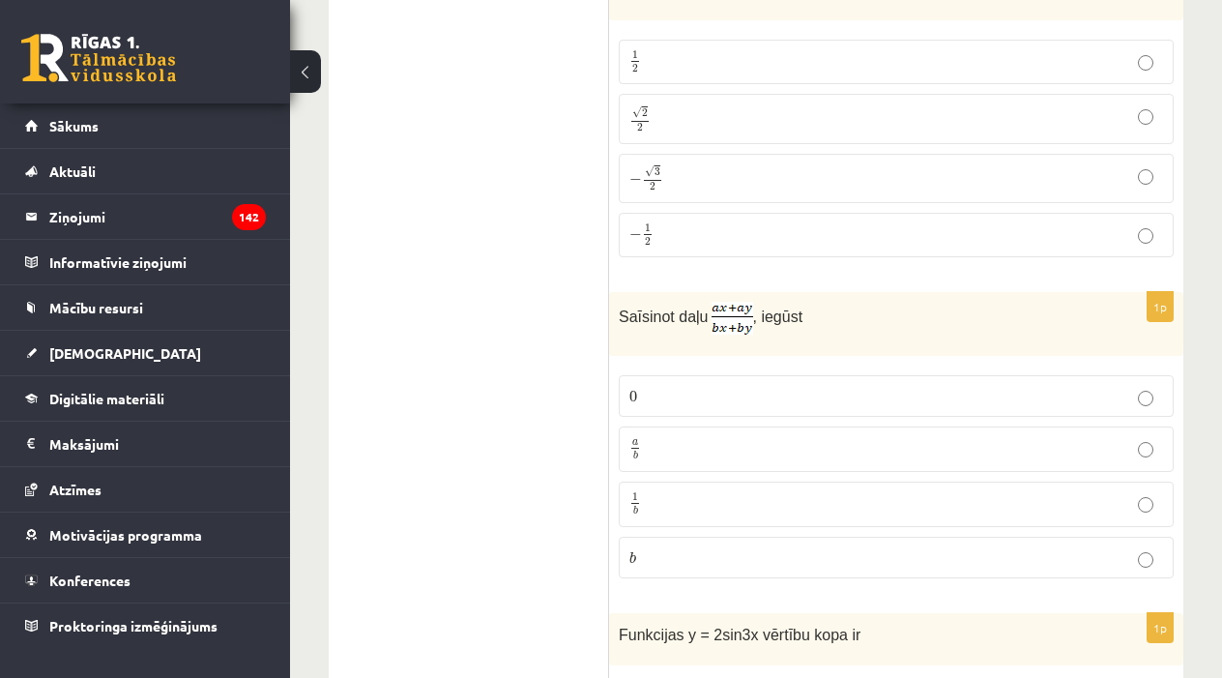
scroll to position [6923, 0]
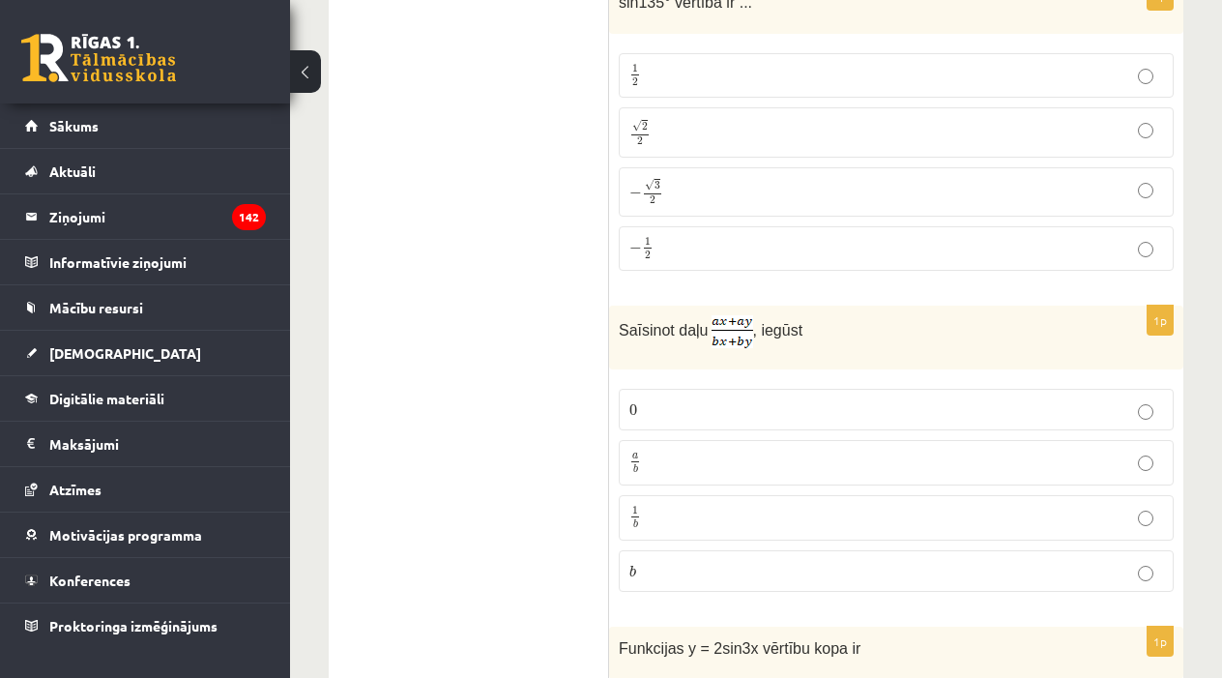
click at [781, 451] on p "a b a b" at bounding box center [897, 463] width 534 height 24
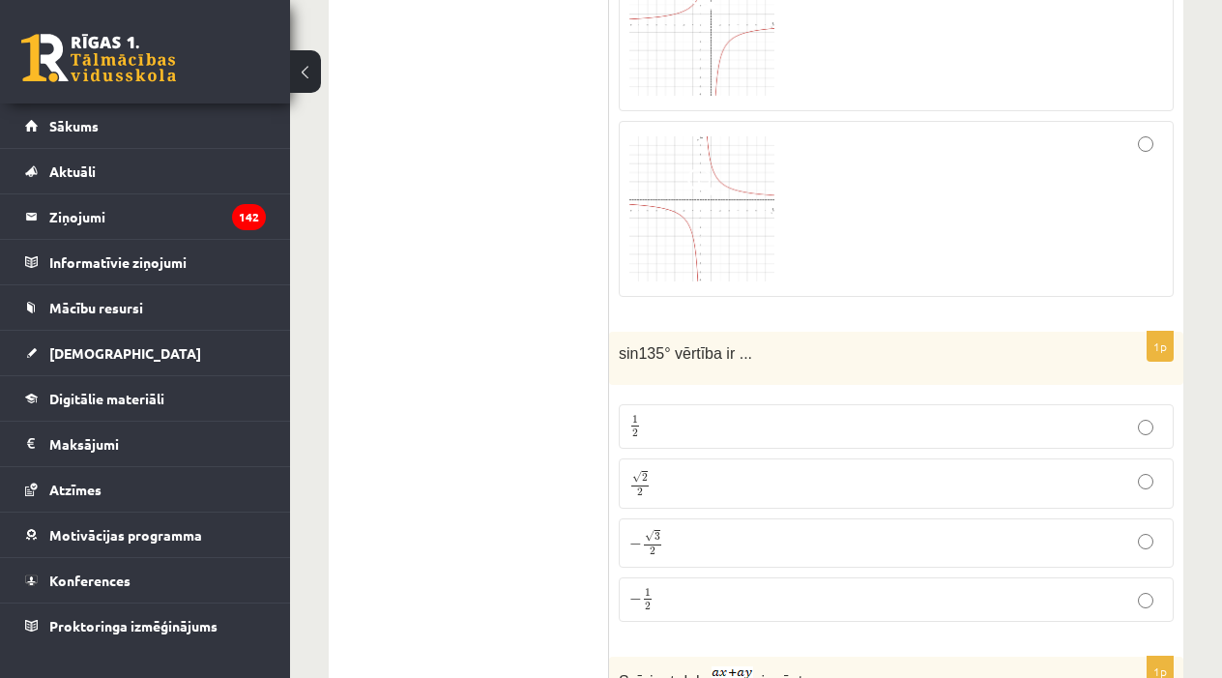
scroll to position [6571, 0]
click at [761, 474] on p "√ 2 2 2 2" at bounding box center [897, 484] width 534 height 28
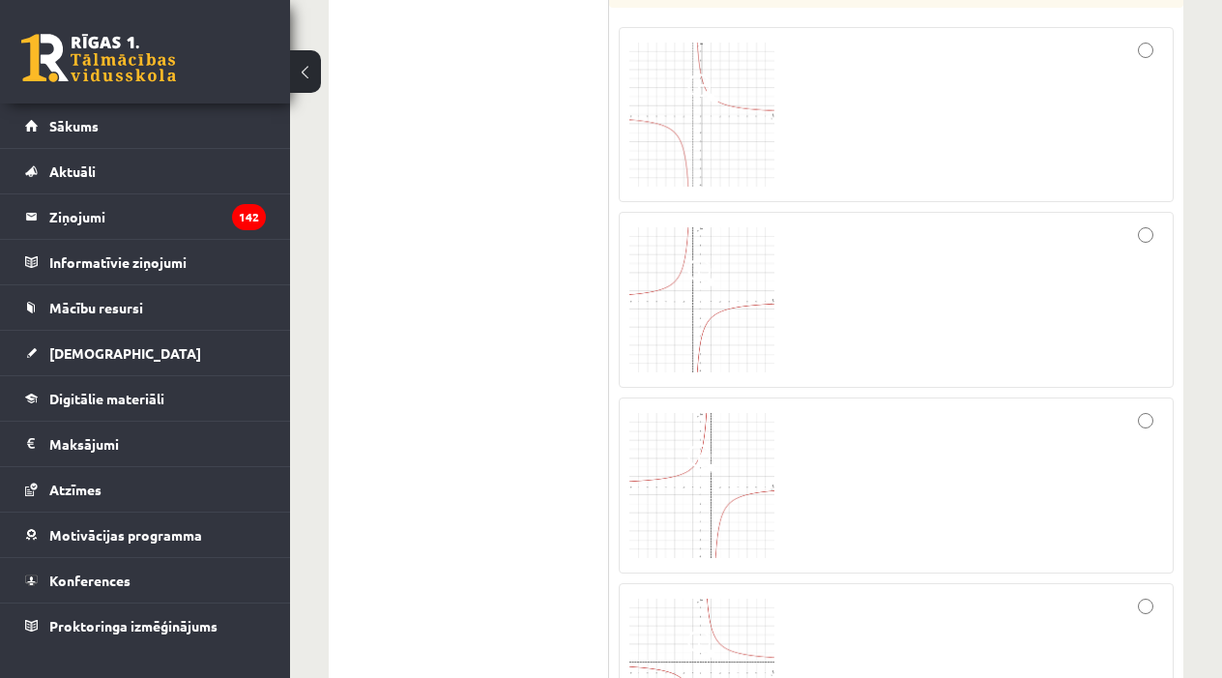
scroll to position [6069, 1]
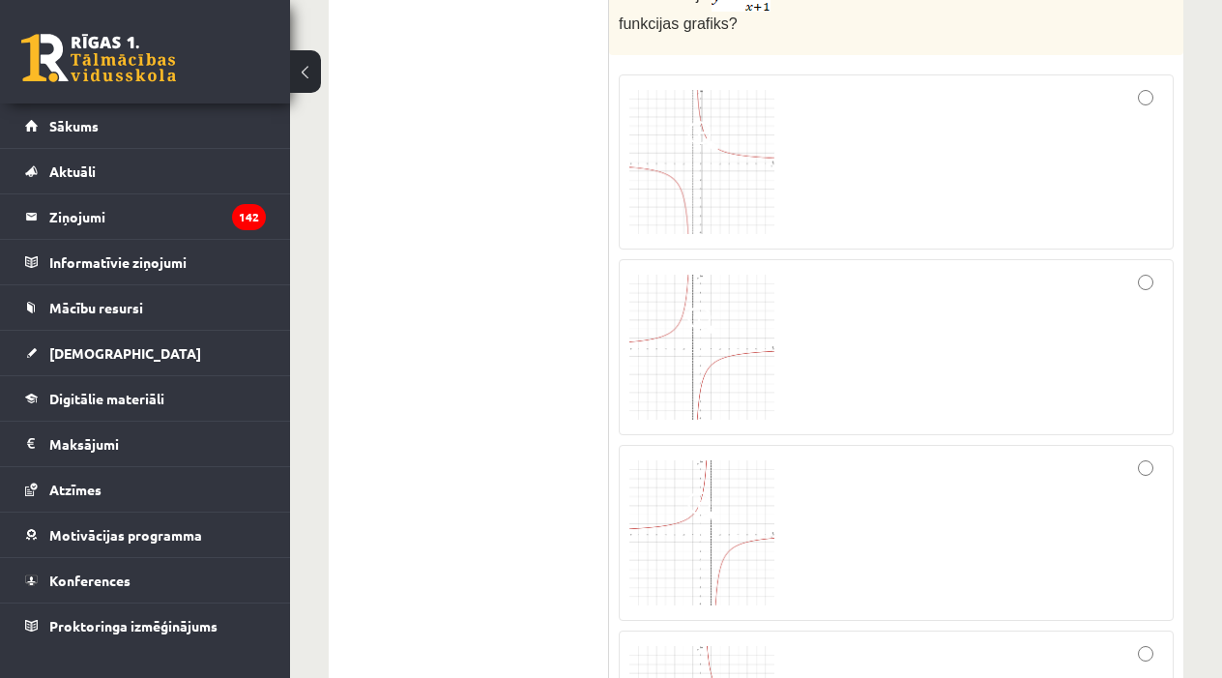
click at [900, 109] on div at bounding box center [897, 162] width 534 height 155
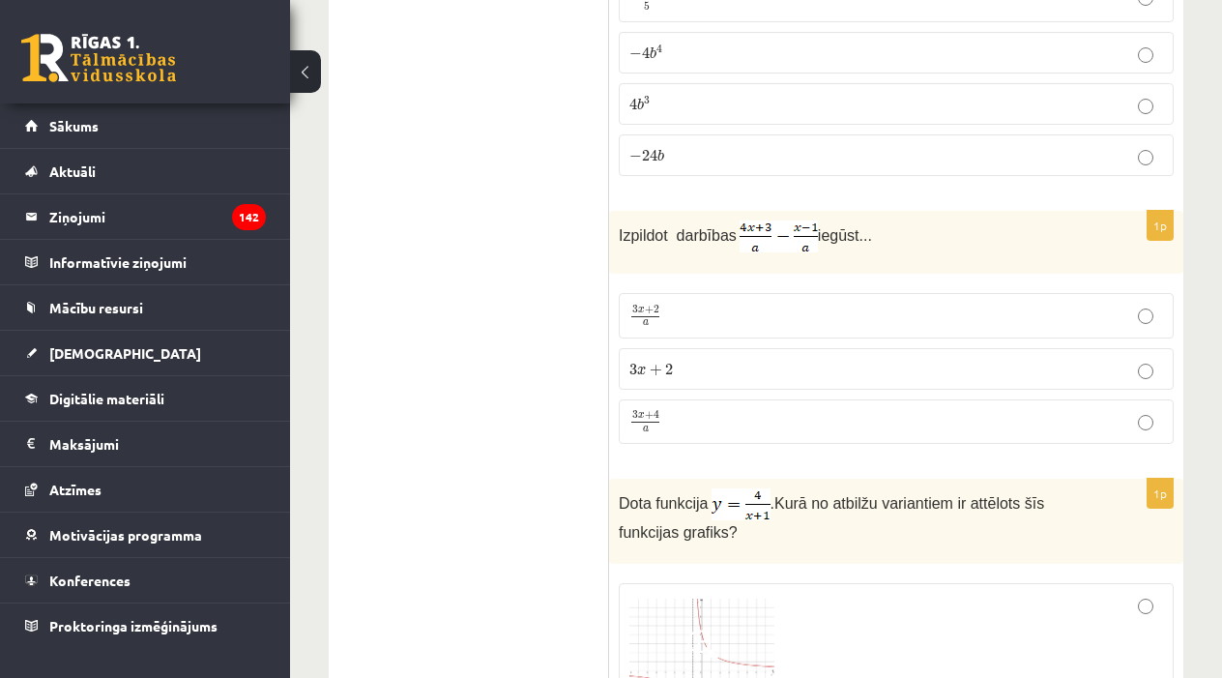
scroll to position [5531, 0]
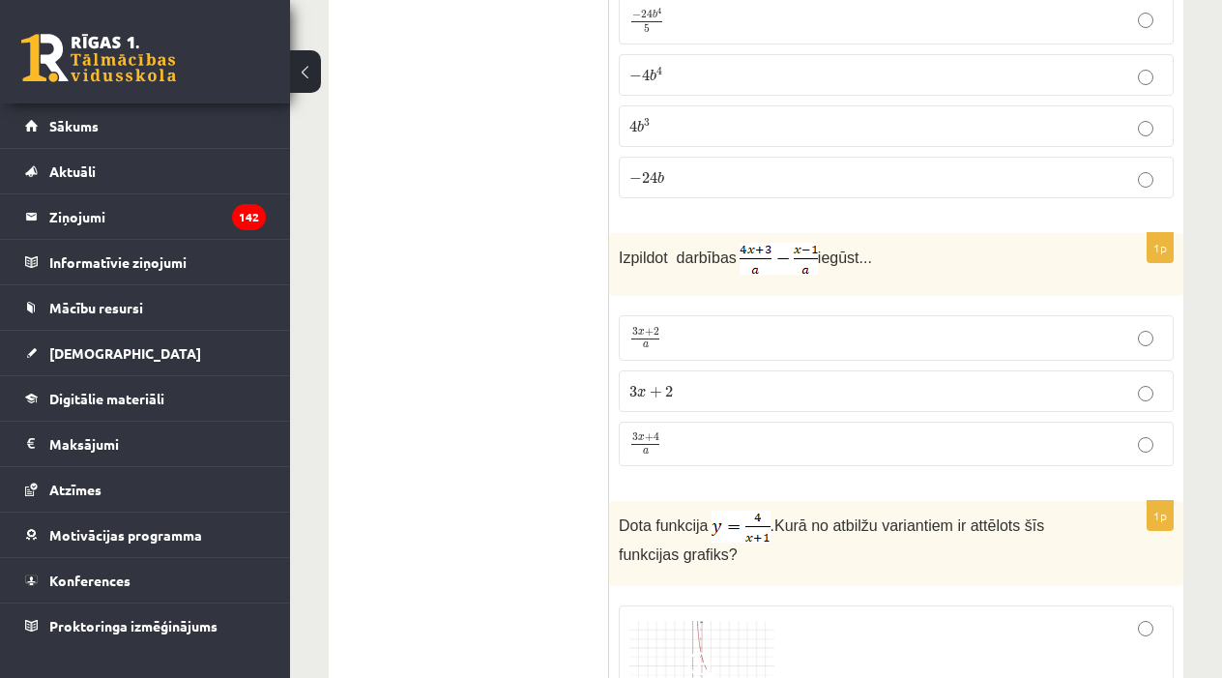
click at [724, 432] on p "3 x + 4 a 3 x + 4 a" at bounding box center [897, 444] width 534 height 24
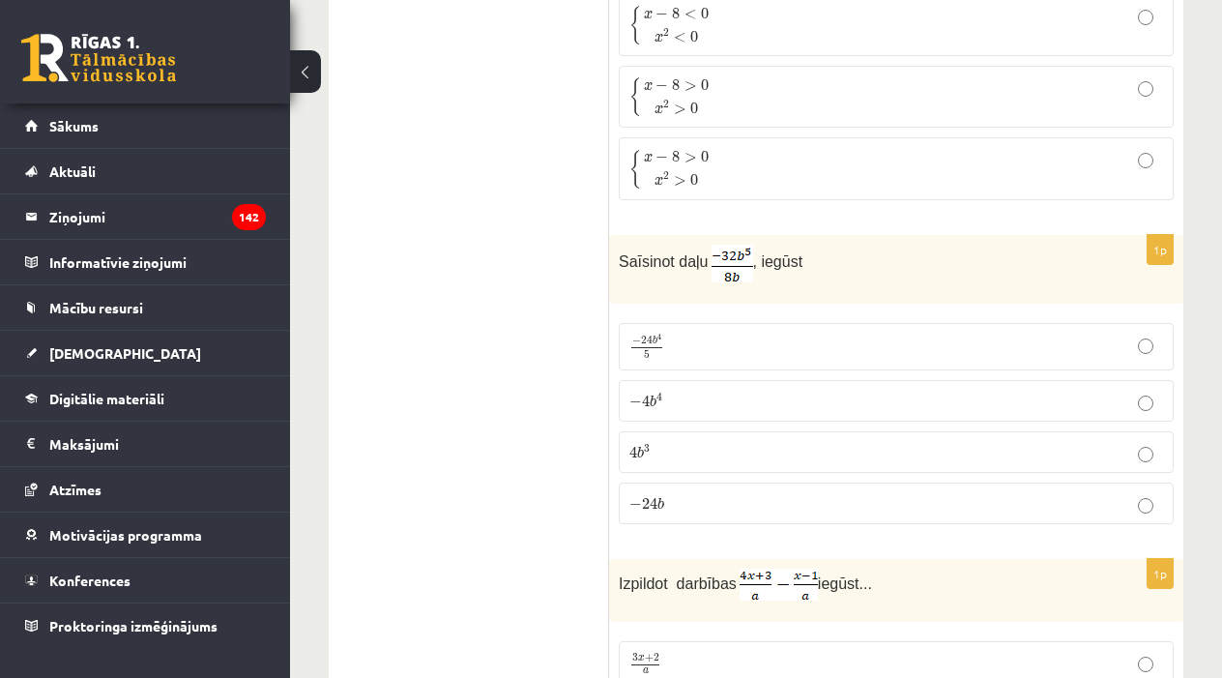
scroll to position [5206, 0]
click at [730, 401] on p "− 4 b 4 − 4 b 4" at bounding box center [897, 400] width 534 height 20
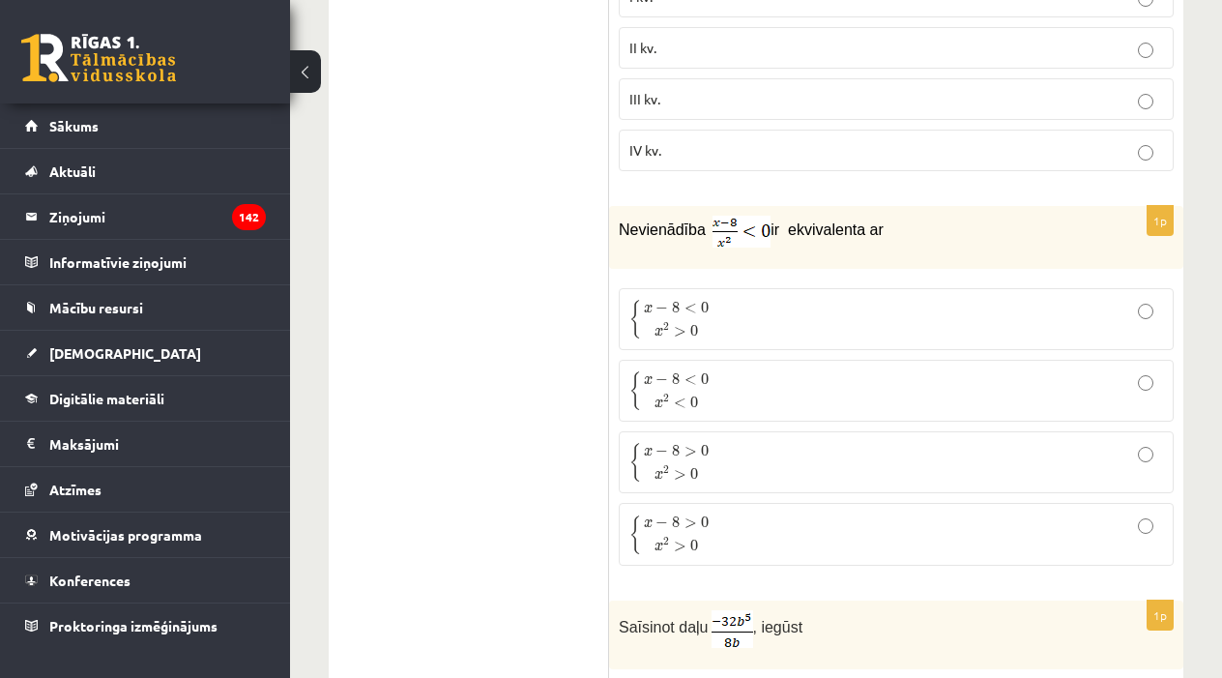
scroll to position [4835, 0]
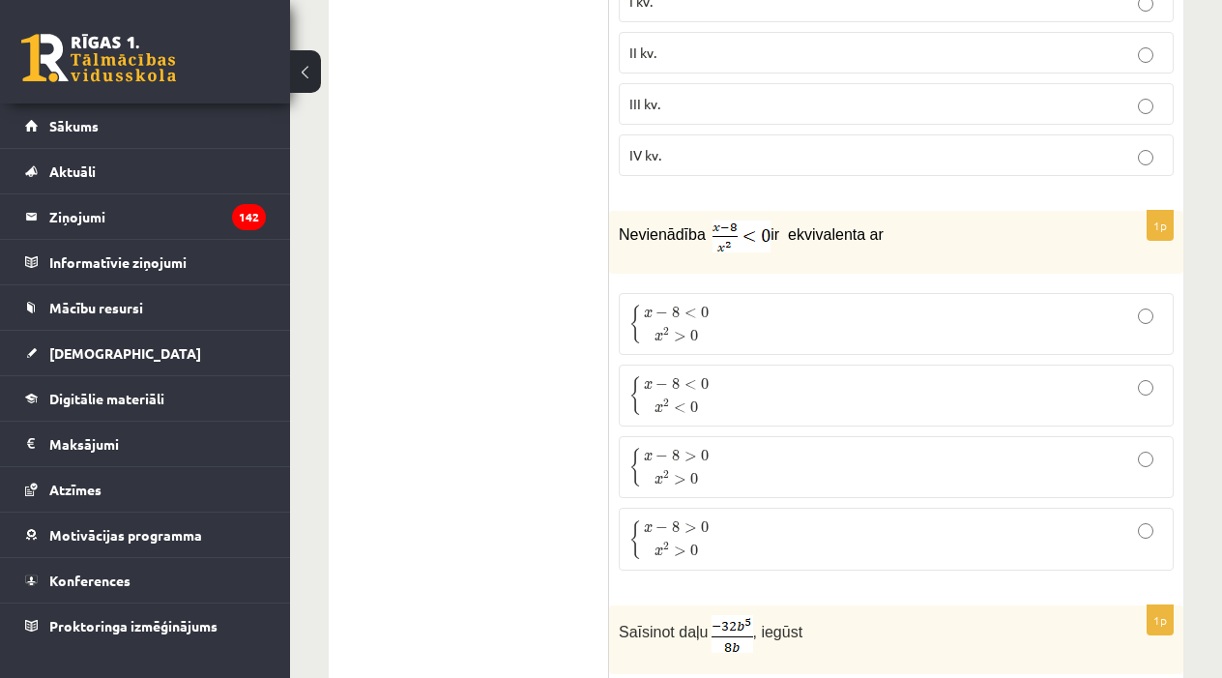
click at [841, 319] on p "{ x − 8 < 0 x 2 > 0 { x − 8 < 0 x 2 > 0" at bounding box center [897, 324] width 534 height 41
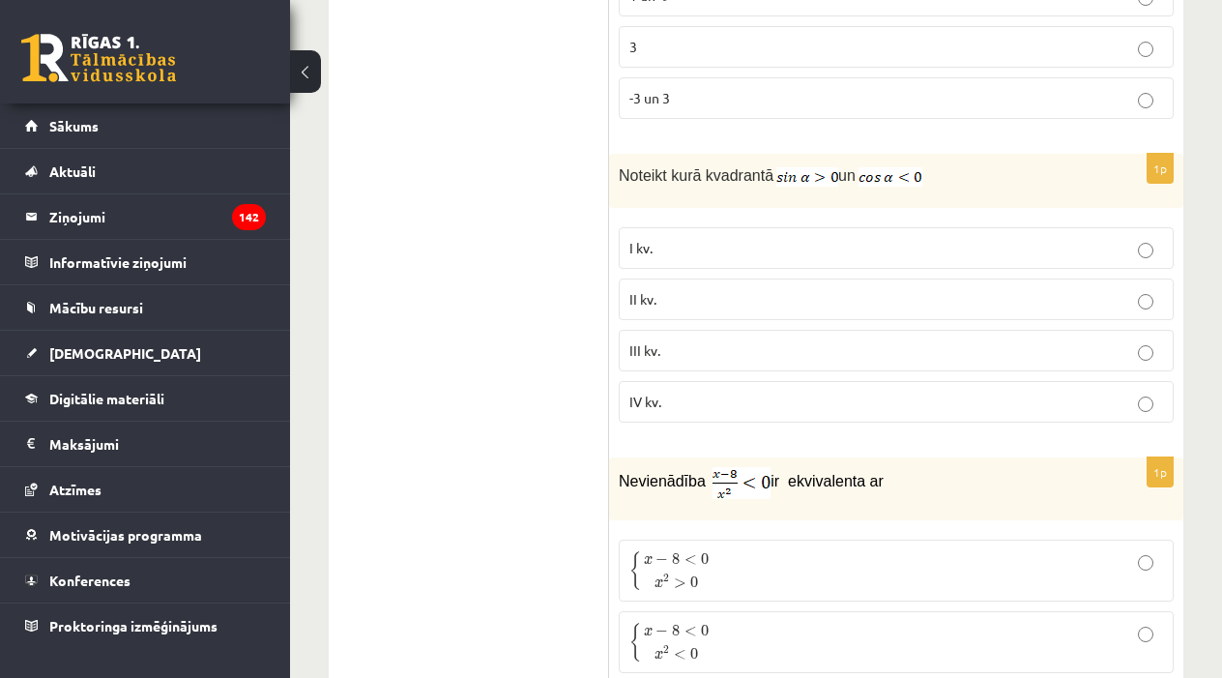
scroll to position [4567, 0]
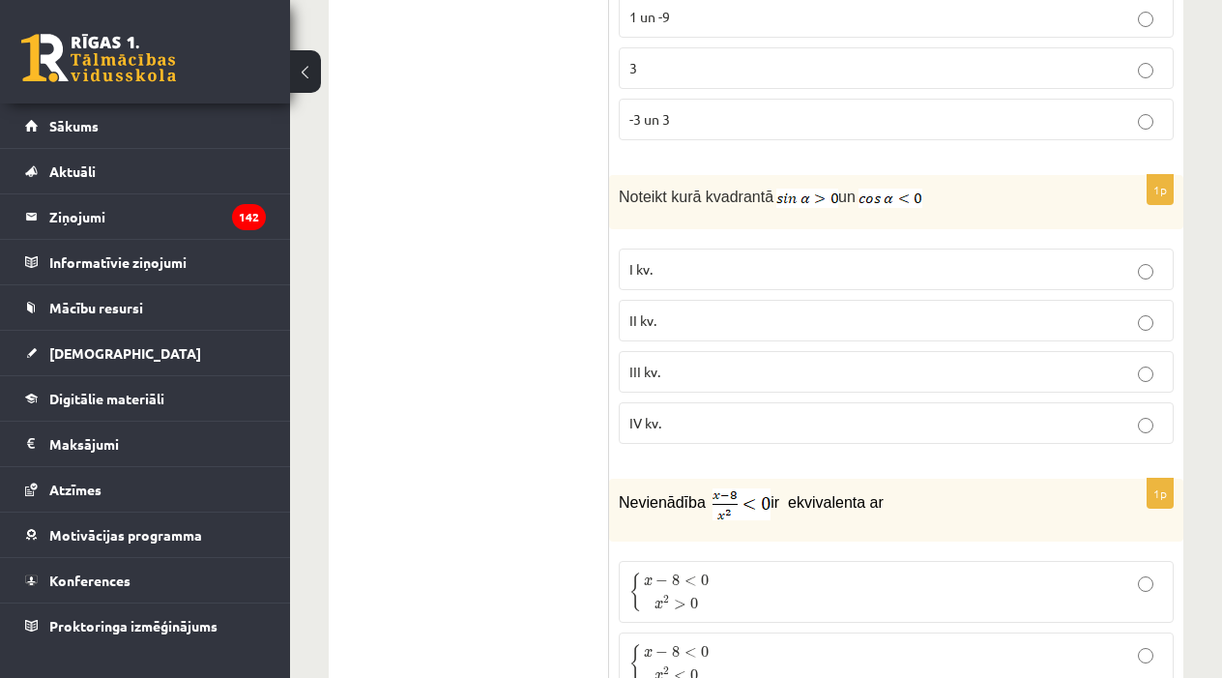
click at [761, 310] on p "II kv." at bounding box center [897, 320] width 534 height 20
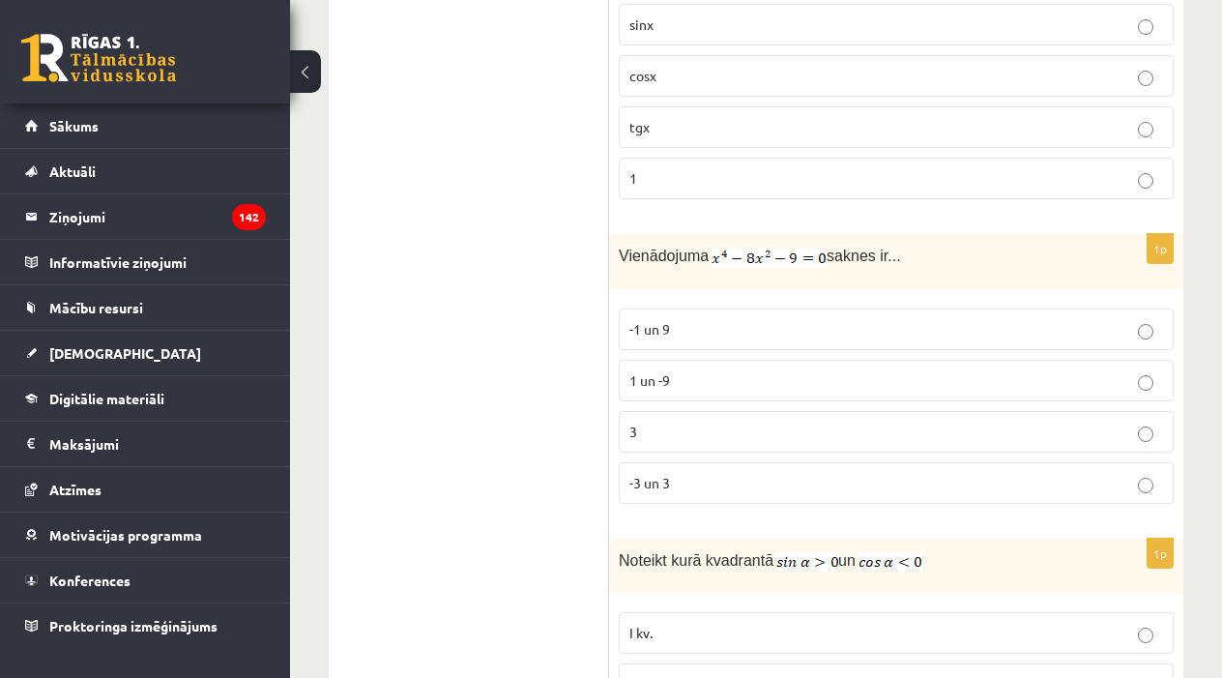
scroll to position [4193, 0]
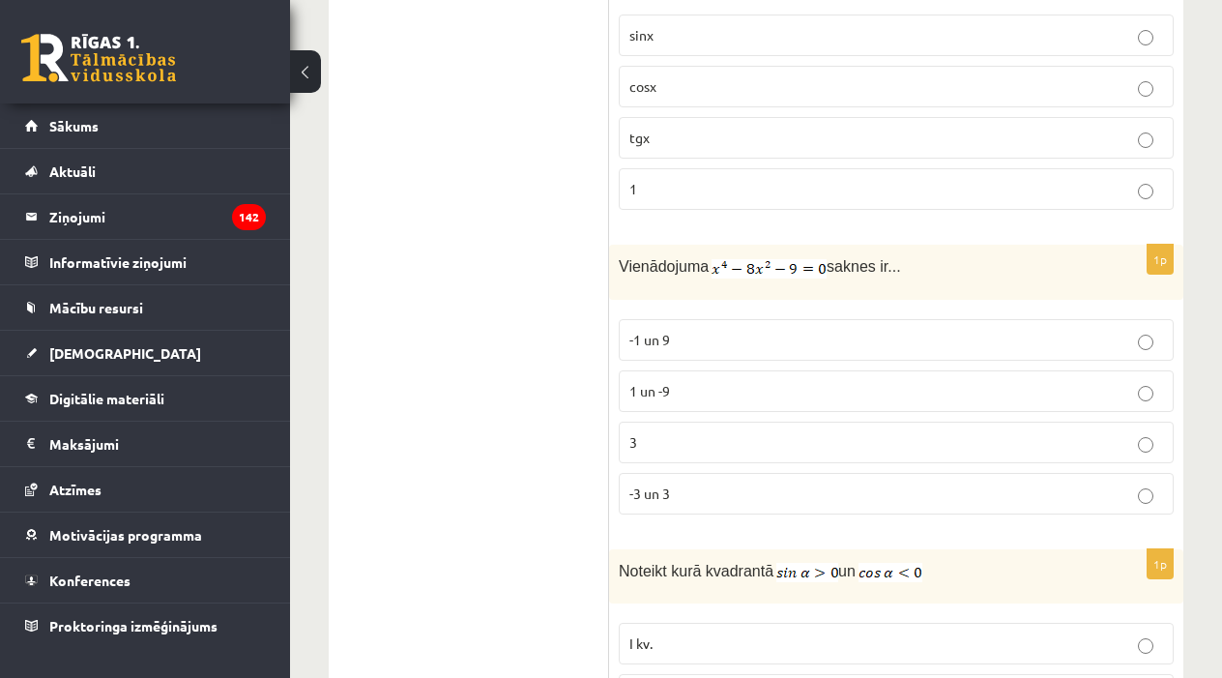
click at [753, 486] on p "-3 un 3" at bounding box center [897, 494] width 534 height 20
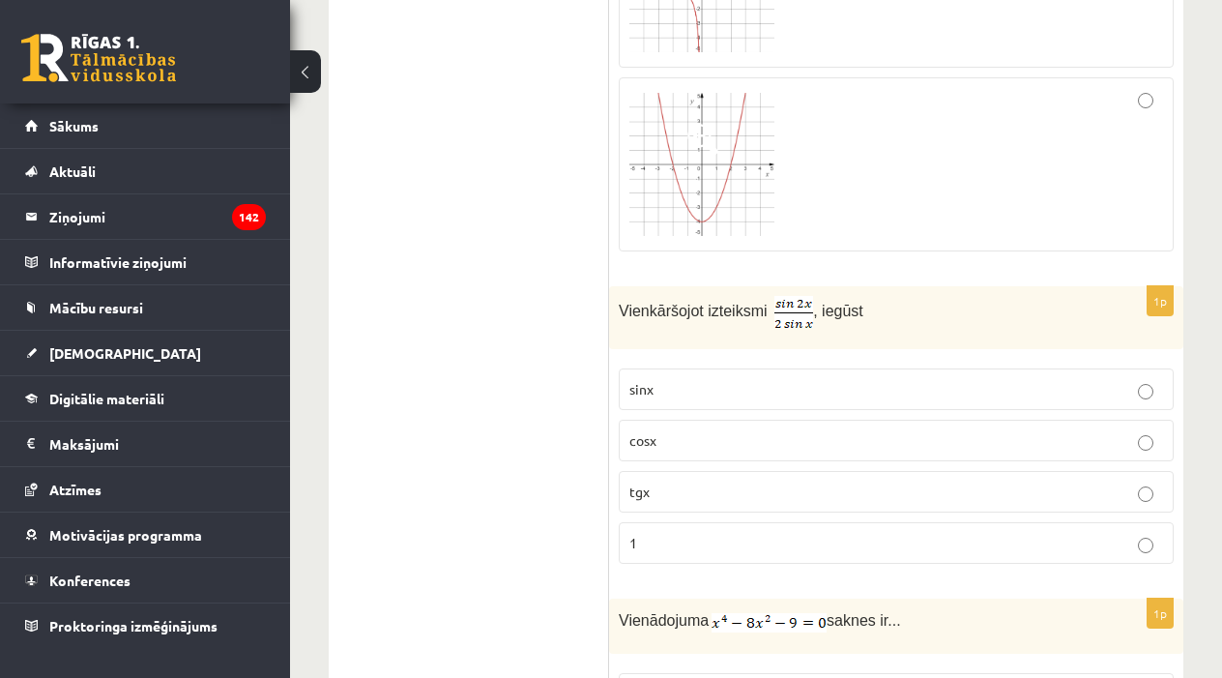
scroll to position [3853, 0]
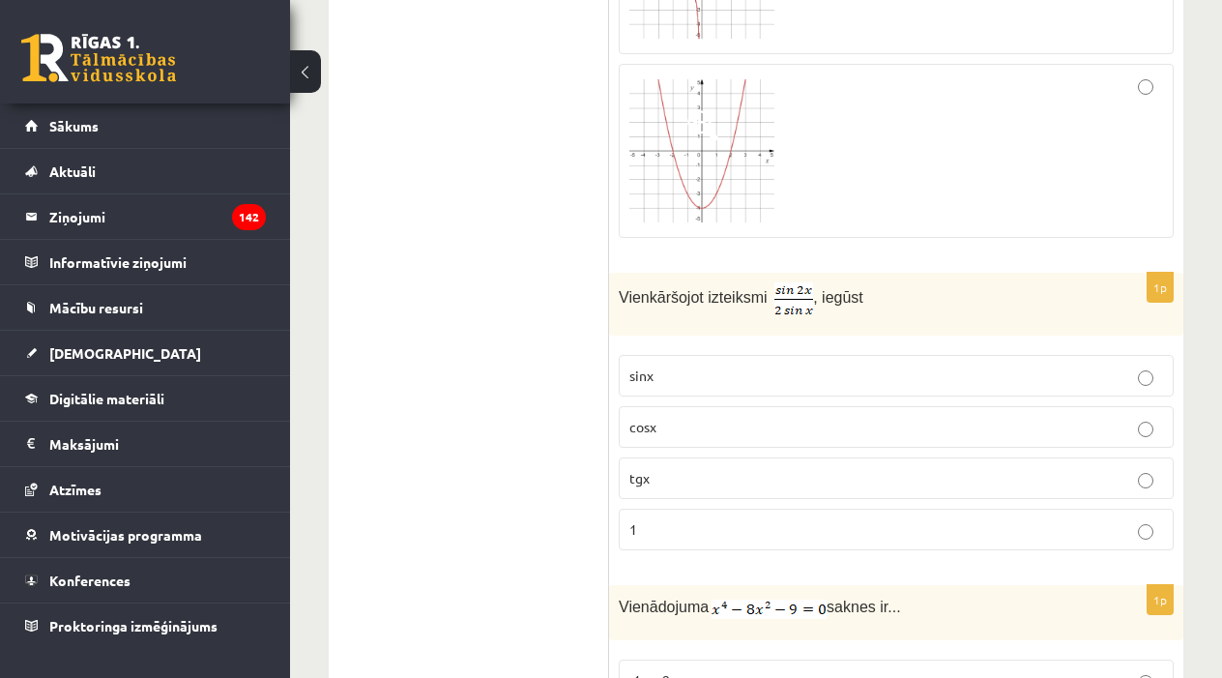
click at [692, 431] on p "cosx" at bounding box center [897, 427] width 534 height 20
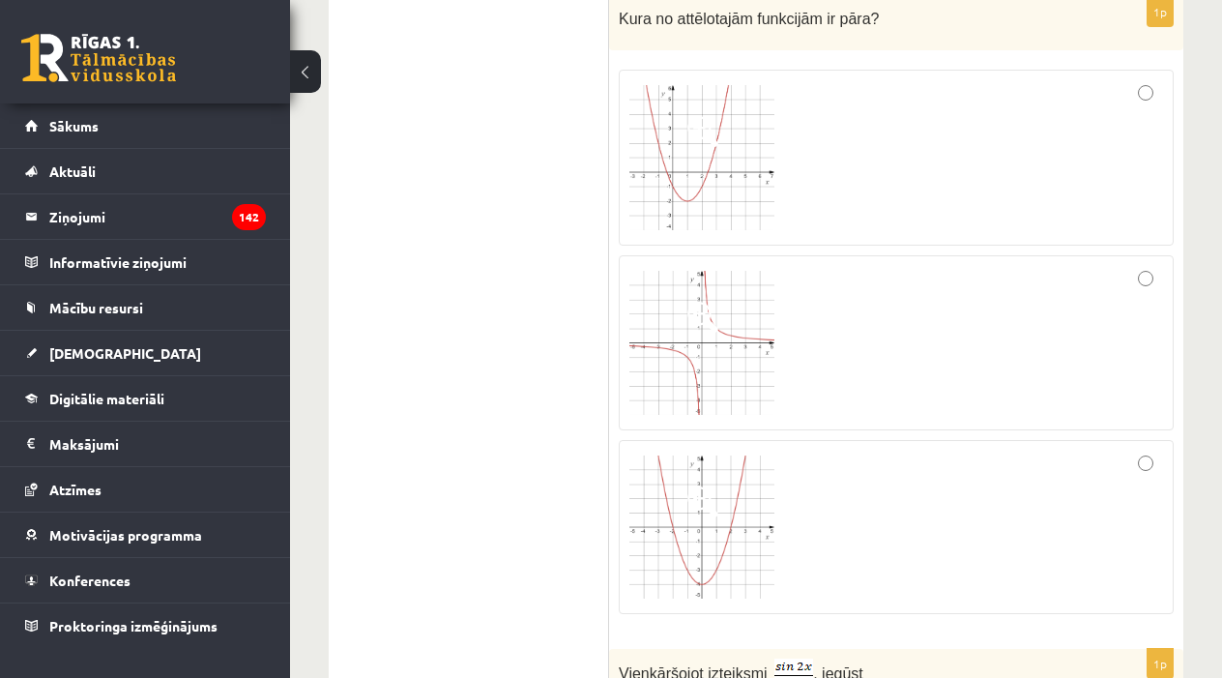
scroll to position [3476, 0]
click at [987, 513] on div at bounding box center [897, 527] width 534 height 153
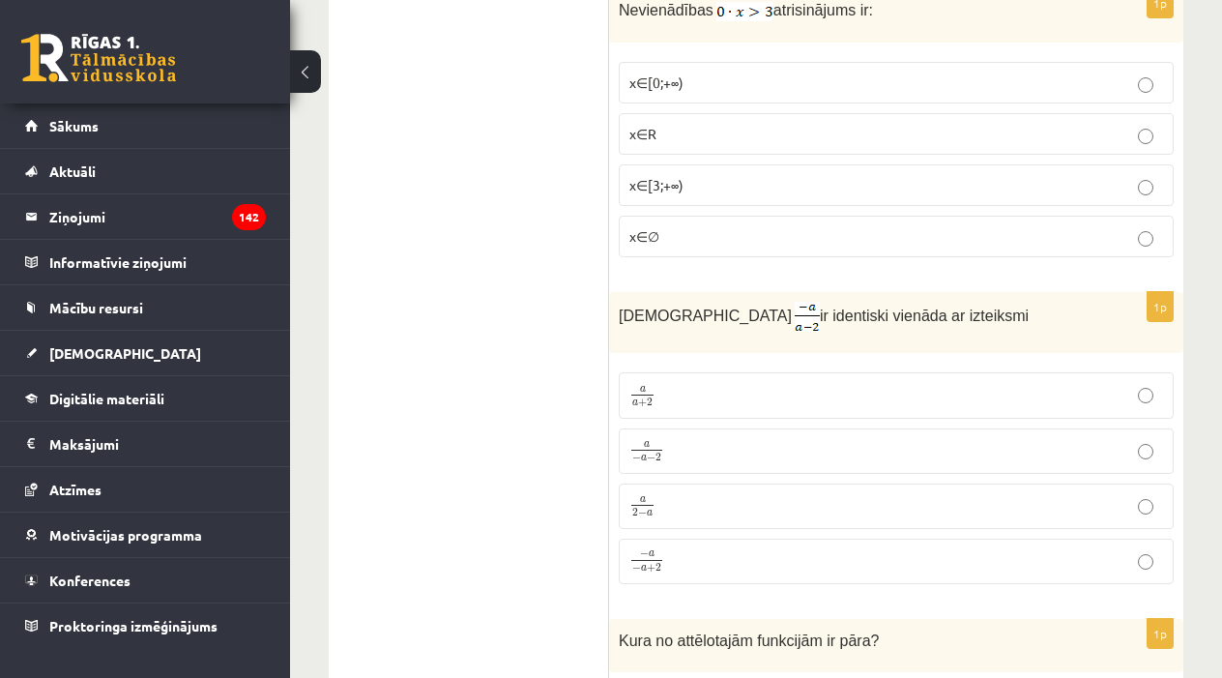
scroll to position [2847, 0]
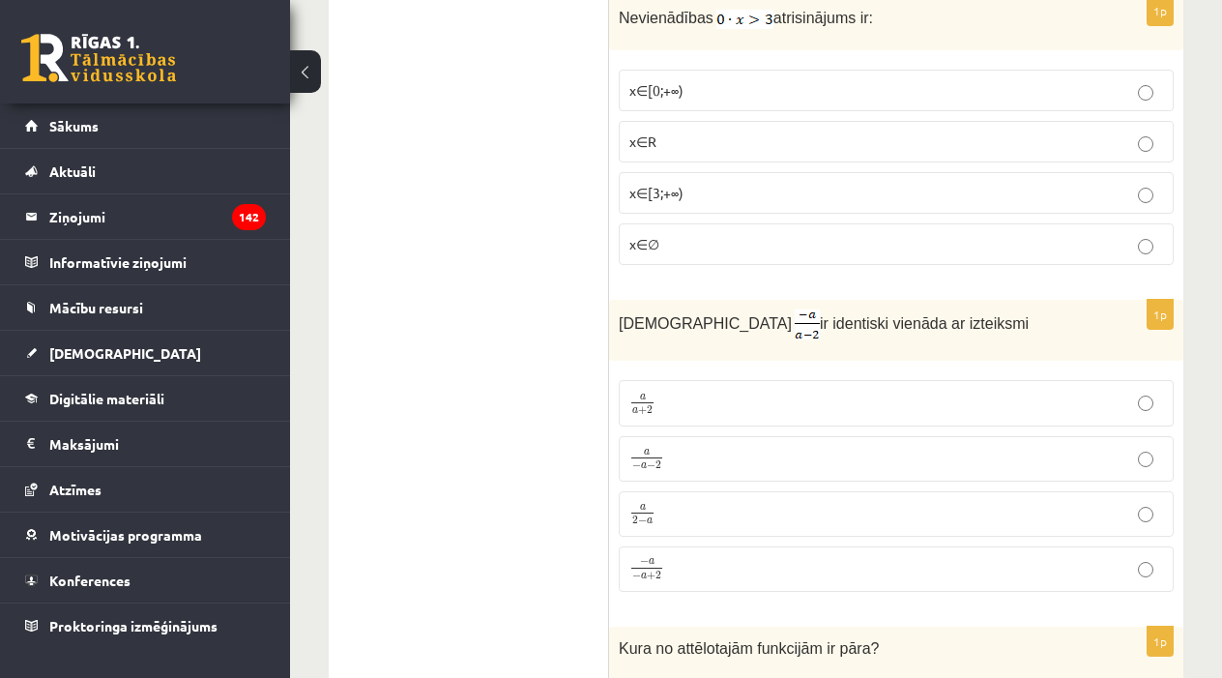
click at [877, 566] on p "− a − a + 2 − a − a + 2" at bounding box center [897, 569] width 534 height 25
click at [783, 454] on p "a − a − 2 a − a − 2" at bounding box center [897, 459] width 534 height 24
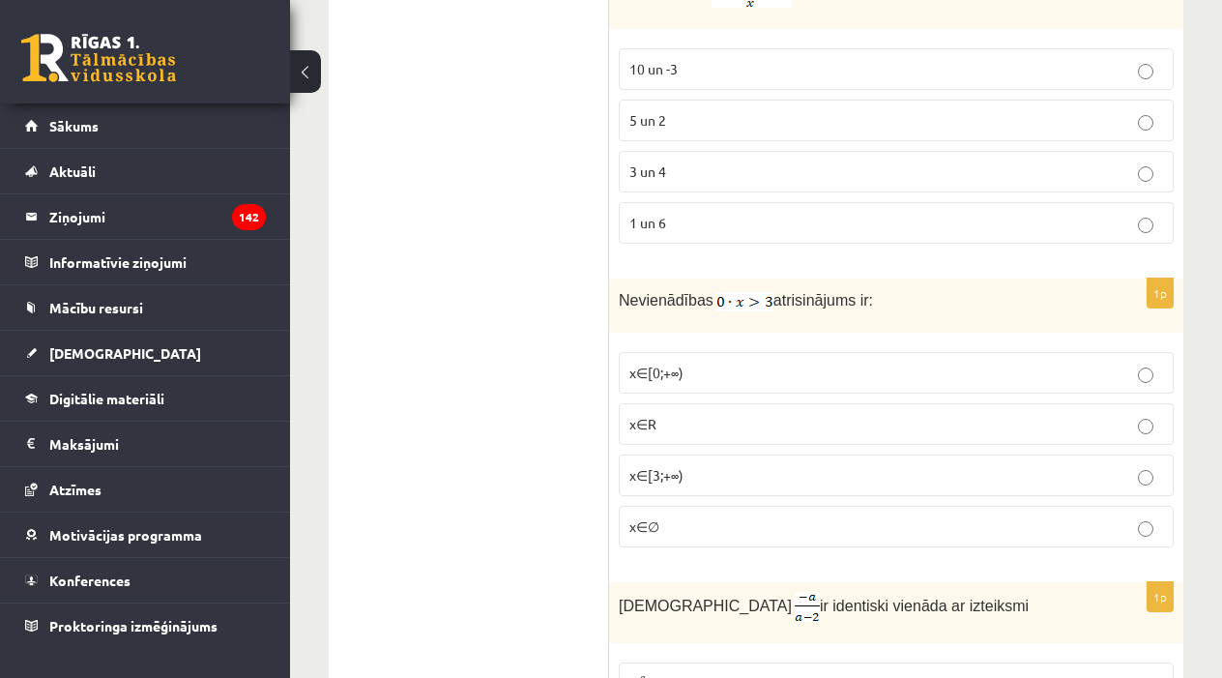
scroll to position [2545, 0]
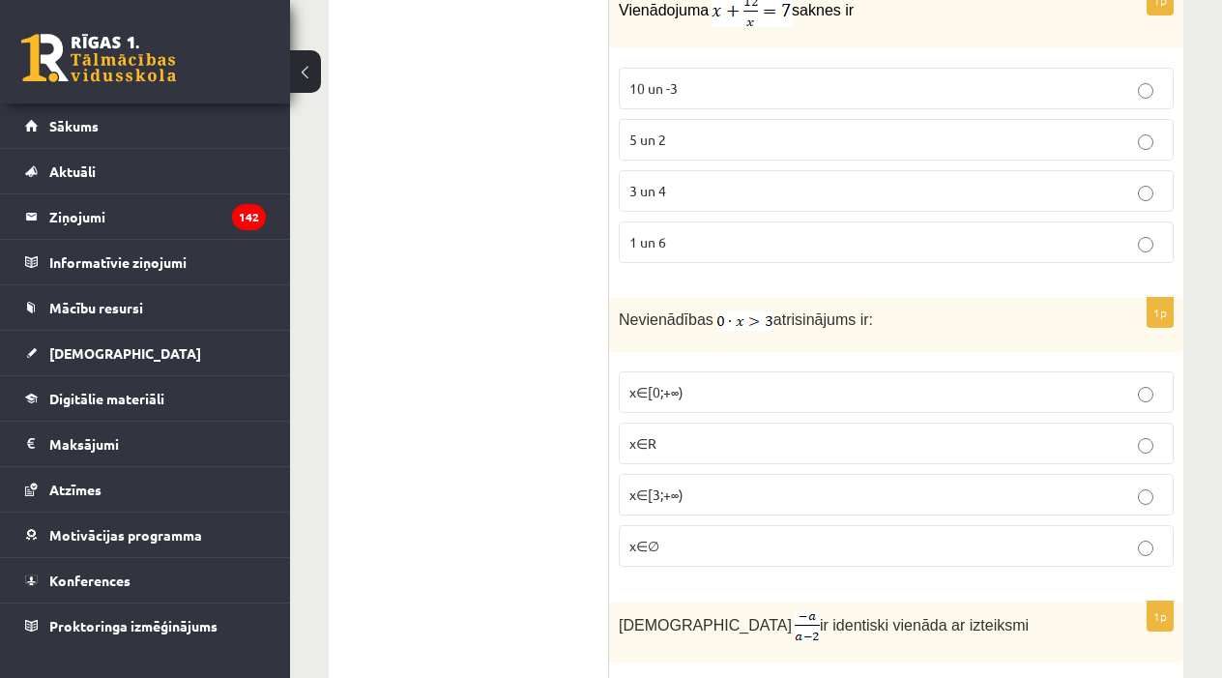
click at [809, 537] on p "x∈∅" at bounding box center [897, 546] width 534 height 20
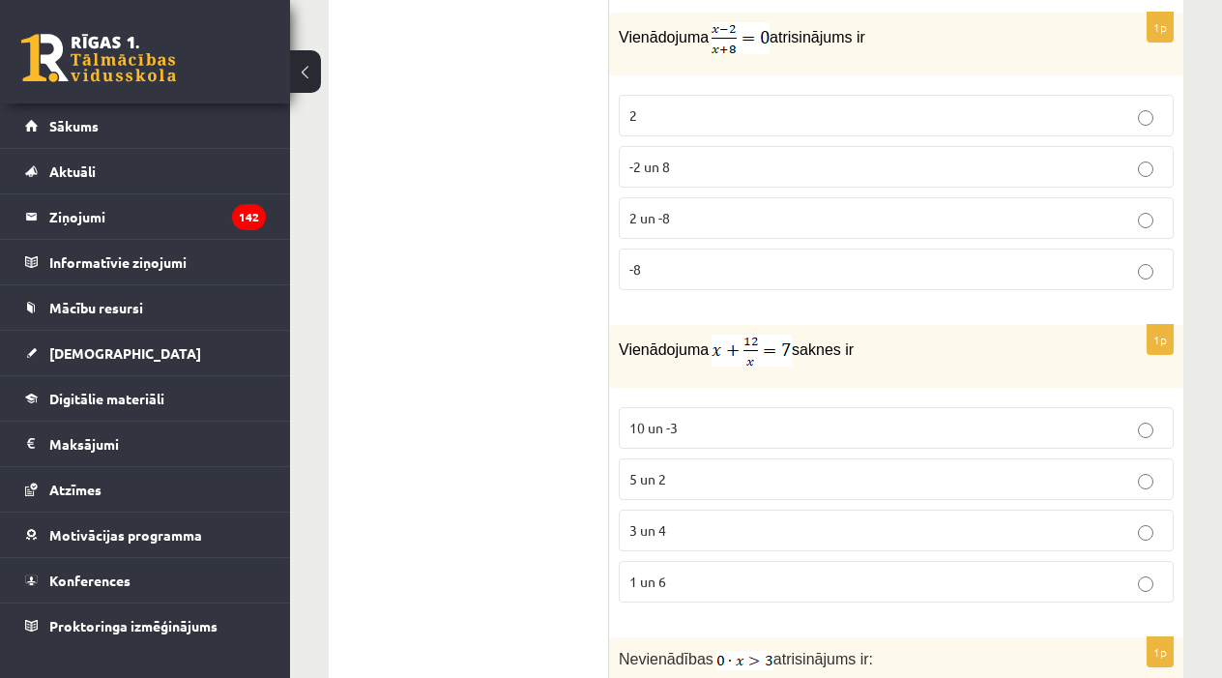
scroll to position [2208, 0]
click at [777, 529] on p "3 un 4" at bounding box center [897, 528] width 534 height 20
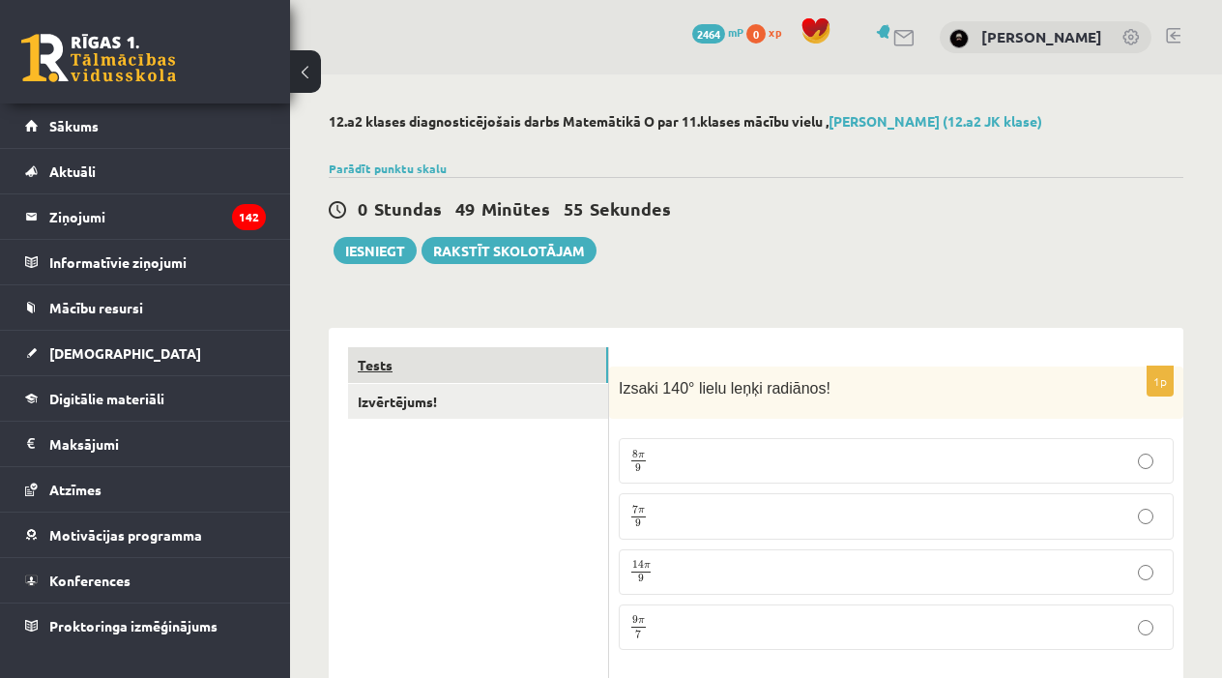
scroll to position [0, 0]
click at [502, 397] on link "Izvērtējums!" at bounding box center [478, 402] width 260 height 36
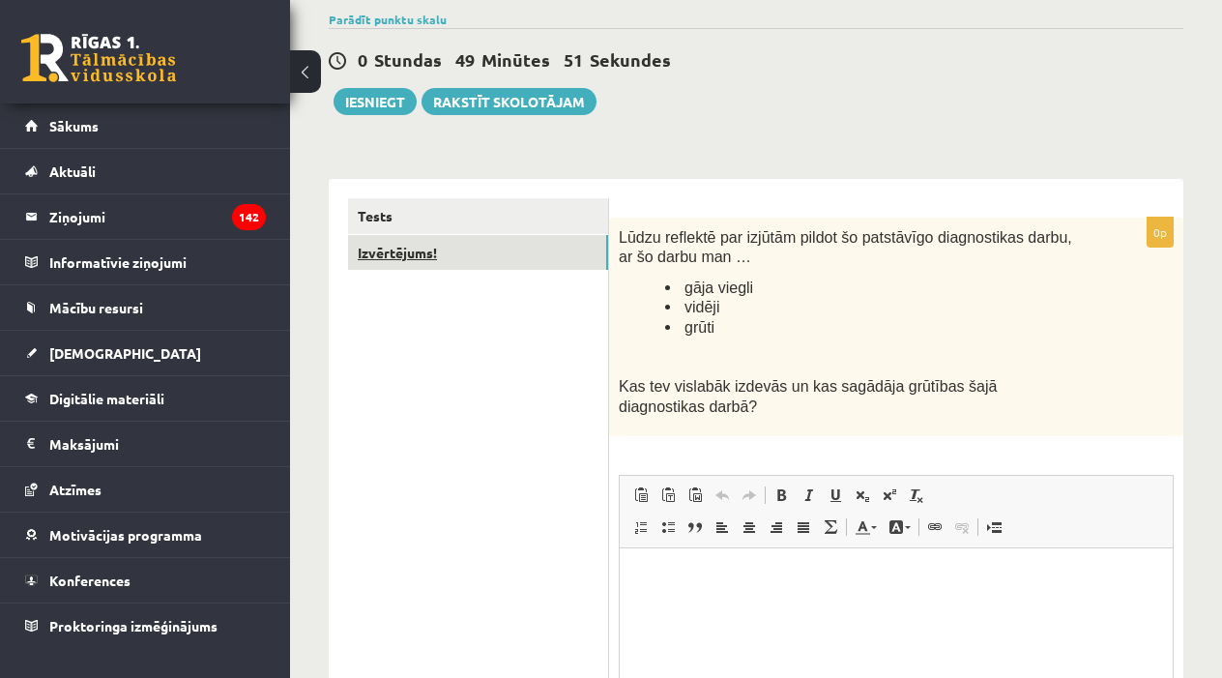
scroll to position [163, 0]
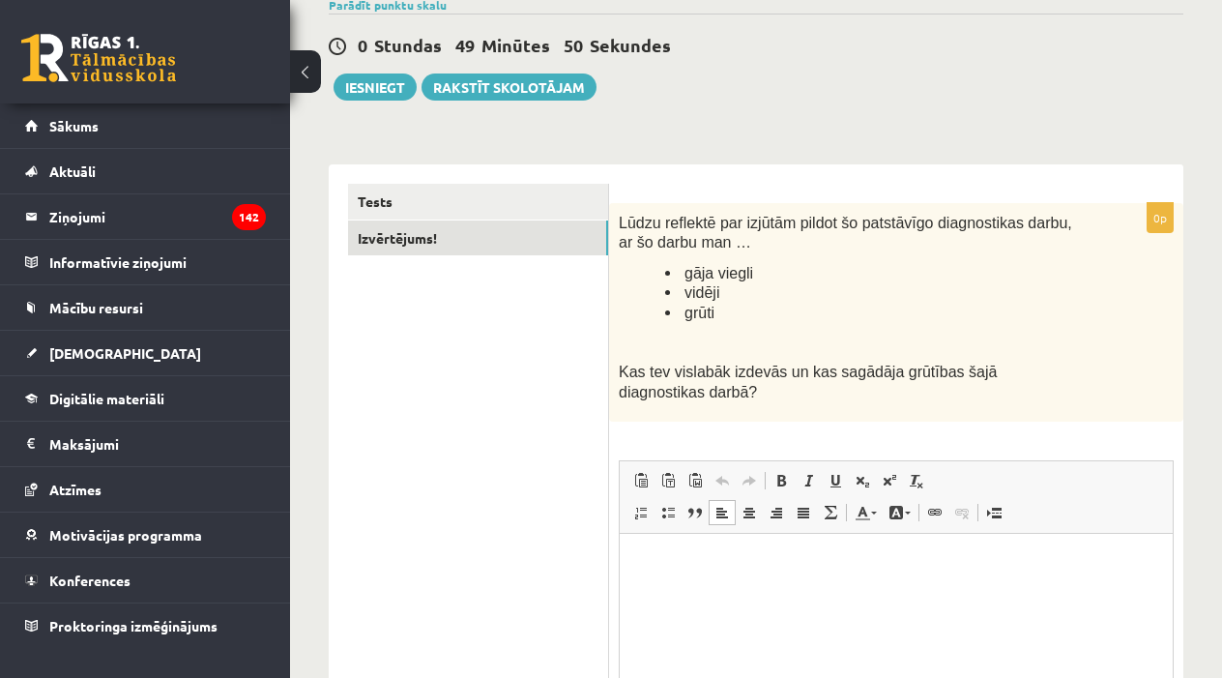
click at [692, 591] on html at bounding box center [896, 563] width 553 height 59
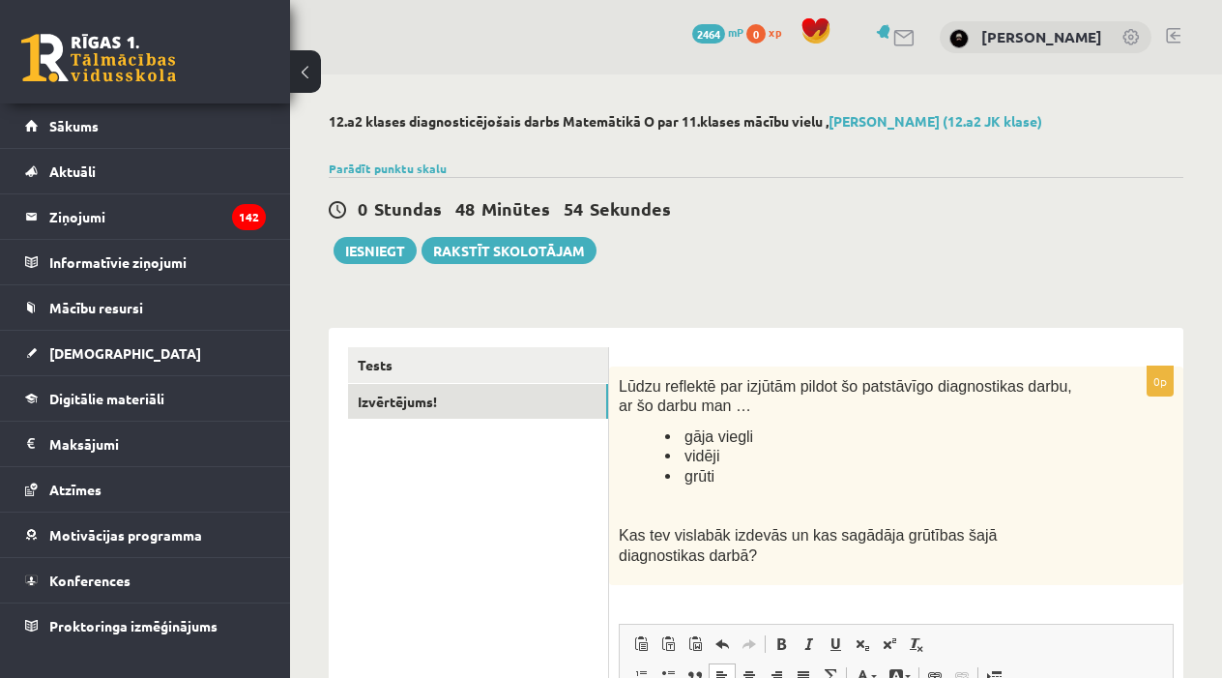
scroll to position [0, 0]
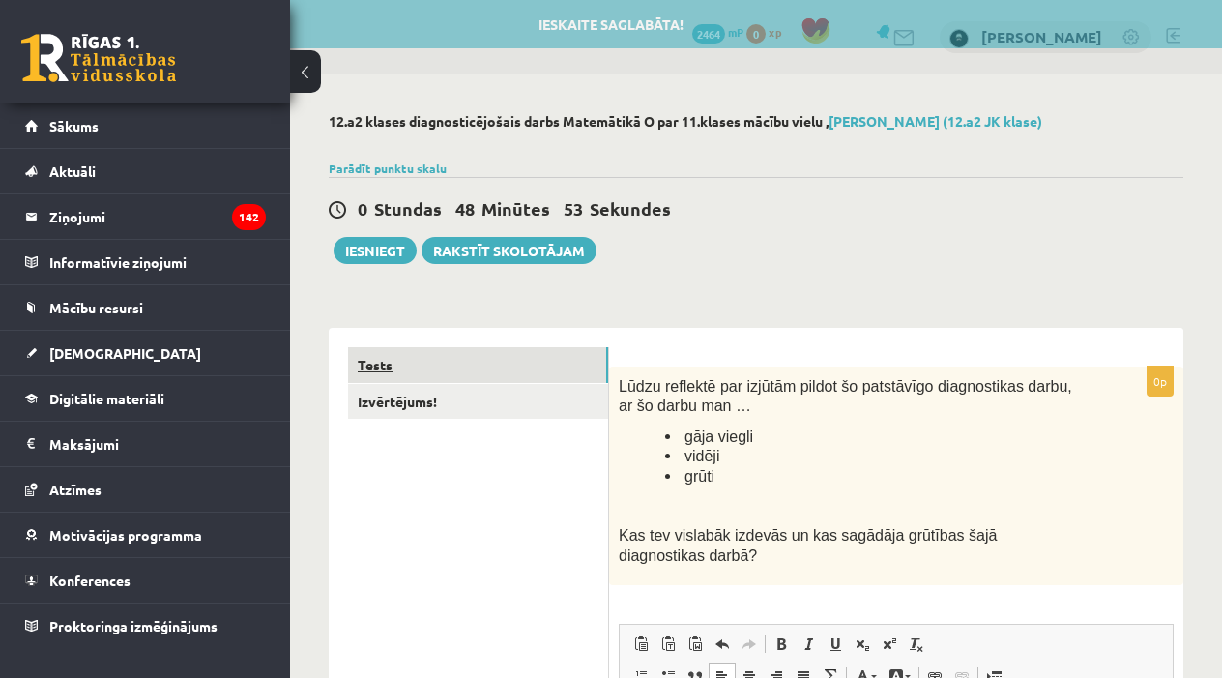
click at [454, 359] on link "Tests" at bounding box center [478, 365] width 260 height 36
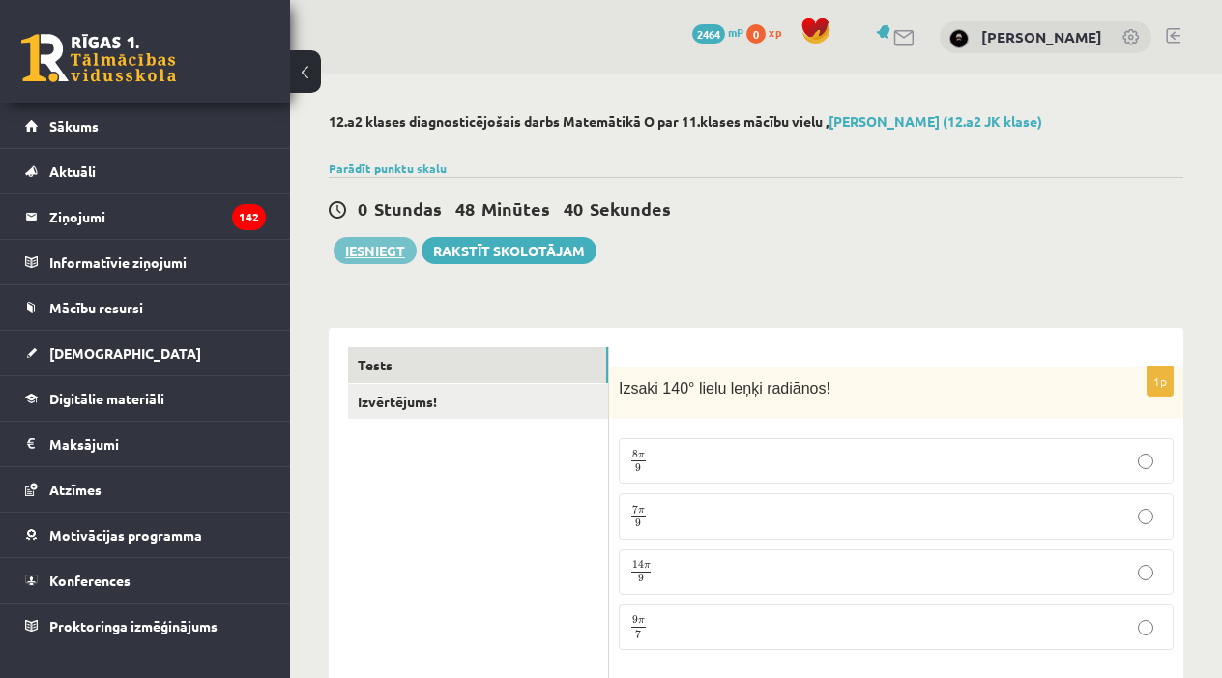
click at [387, 246] on button "Iesniegt" at bounding box center [375, 250] width 83 height 27
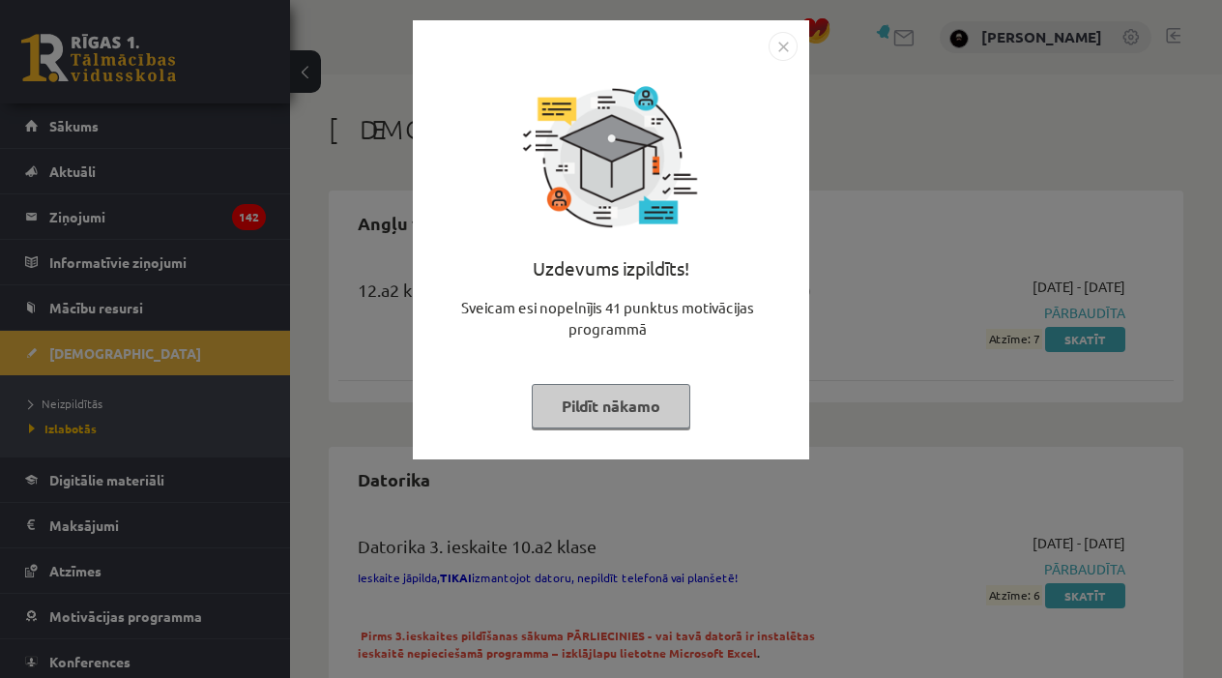
click at [600, 404] on button "Pildīt nākamo" at bounding box center [611, 406] width 159 height 44
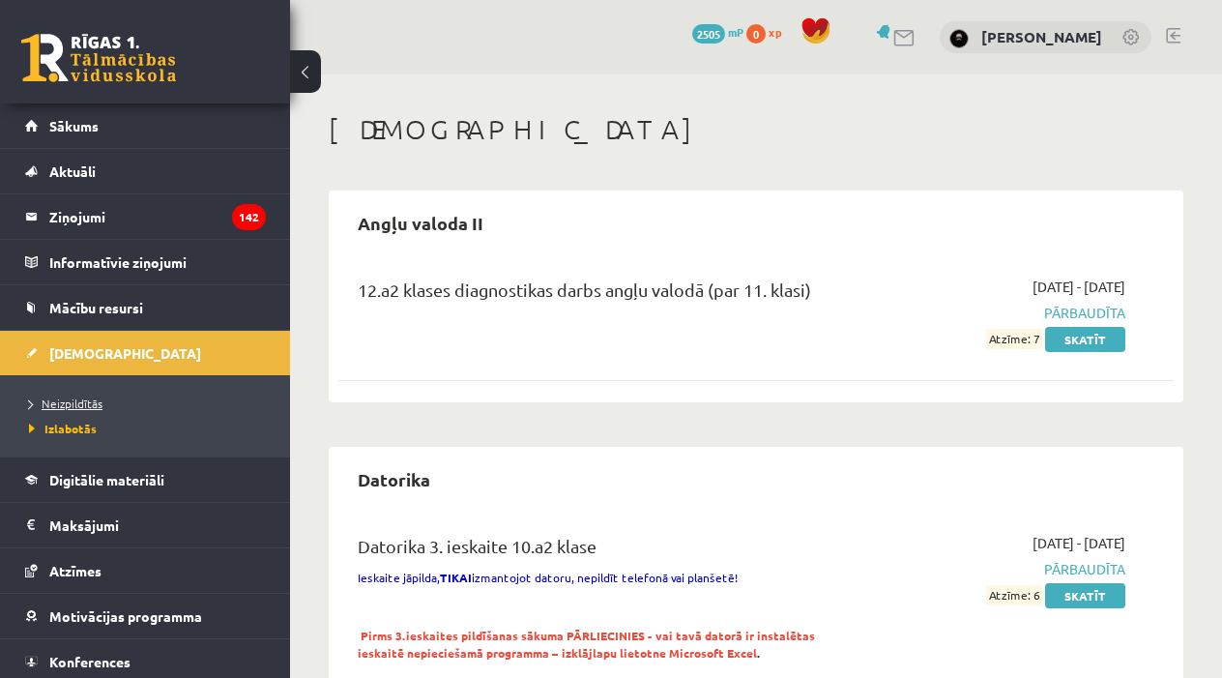
click at [67, 407] on span "Neizpildītās" at bounding box center [65, 403] width 73 height 15
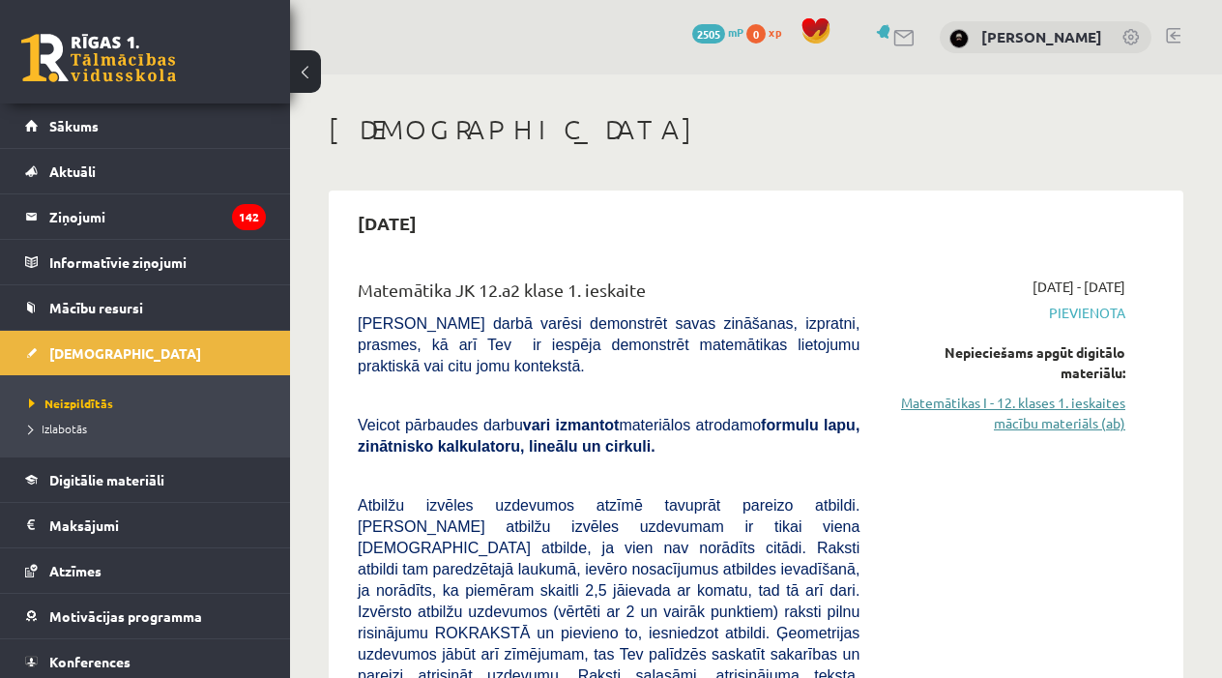
click at [1081, 413] on link "Matemātikas I - 12. klases 1. ieskaites mācību materiāls (ab)" at bounding box center [1007, 413] width 237 height 41
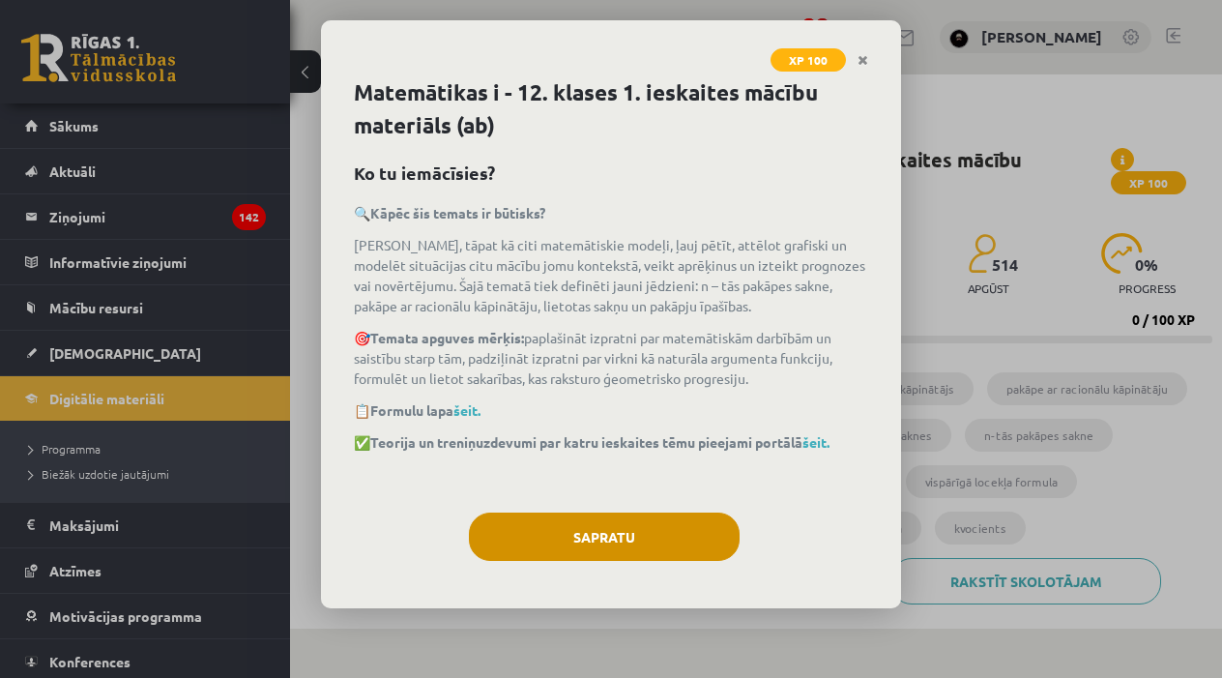
click at [663, 526] on button "Sapratu" at bounding box center [604, 537] width 271 height 48
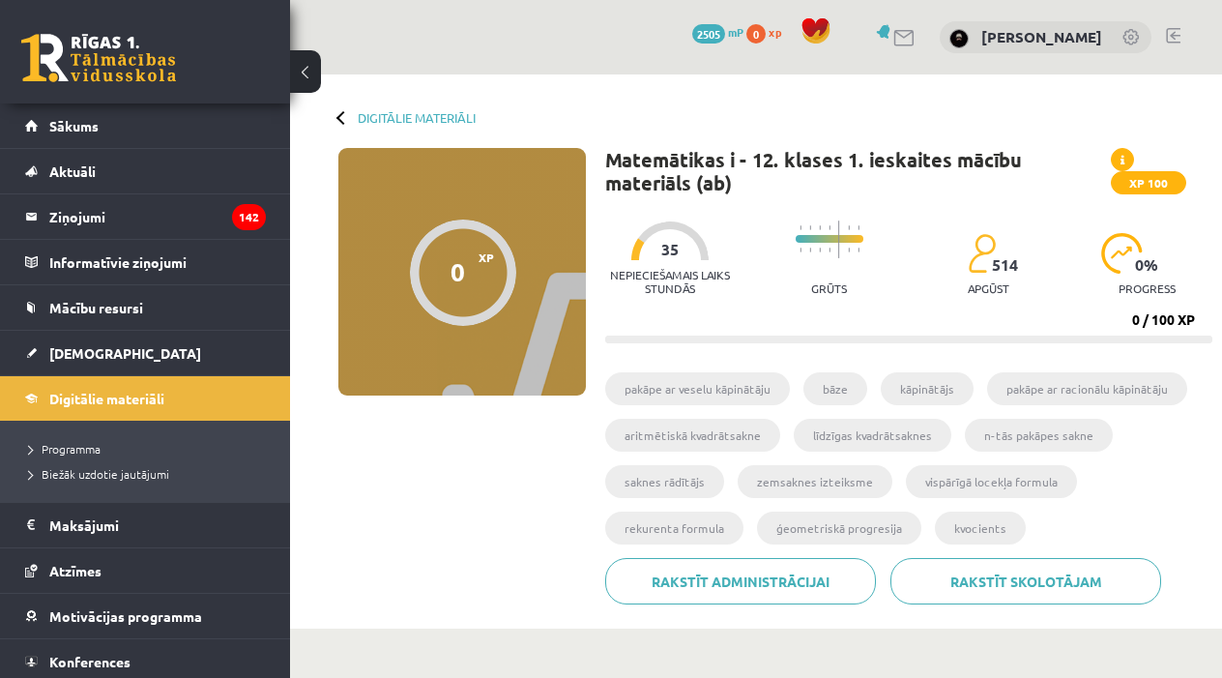
click at [463, 270] on div "0" at bounding box center [458, 271] width 15 height 29
click at [641, 383] on li "pakāpe ar veselu kāpinātāju" at bounding box center [697, 388] width 185 height 33
click at [643, 398] on li "pakāpe ar veselu kāpinātāju" at bounding box center [697, 388] width 185 height 33
click at [765, 286] on div "Nepieciešamais laiks stundās 35 Grūts 514 apgūst 0 % progress" at bounding box center [908, 259] width 607 height 96
click at [668, 304] on div "Nepieciešamais laiks stundās 35" at bounding box center [670, 263] width 131 height 85
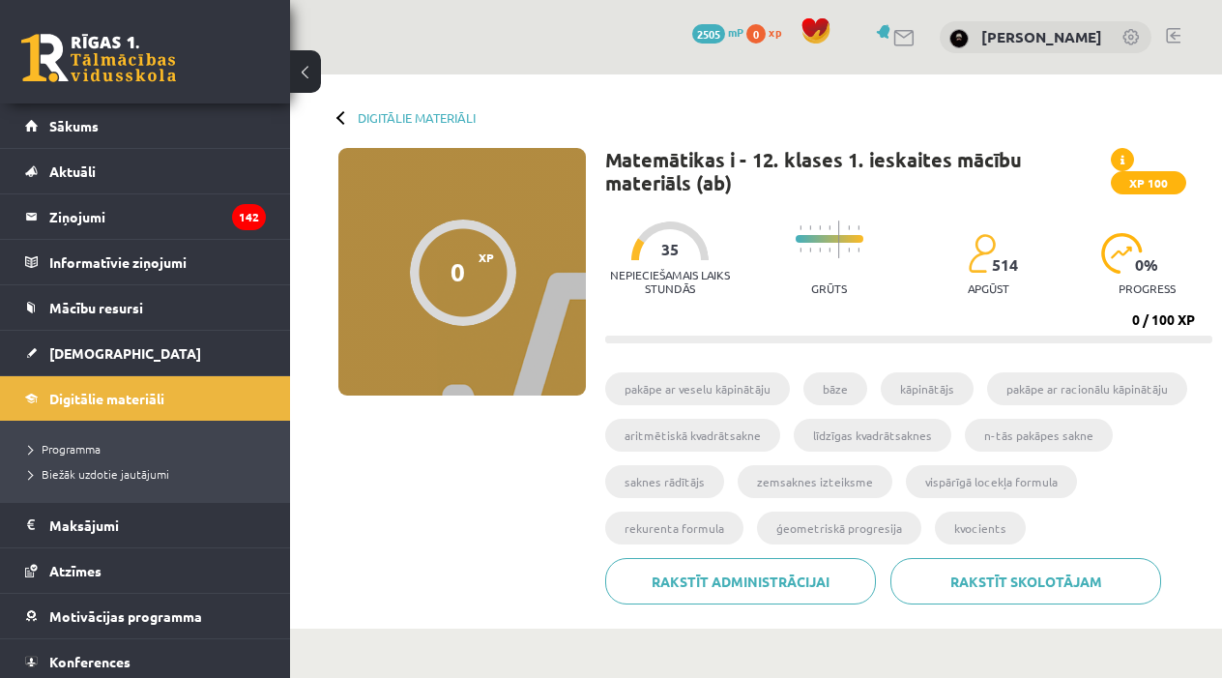
click at [667, 303] on div "Nepieciešamais laiks stundās 35" at bounding box center [670, 263] width 131 height 85
click at [425, 117] on link "Digitālie materiāli" at bounding box center [417, 117] width 118 height 15
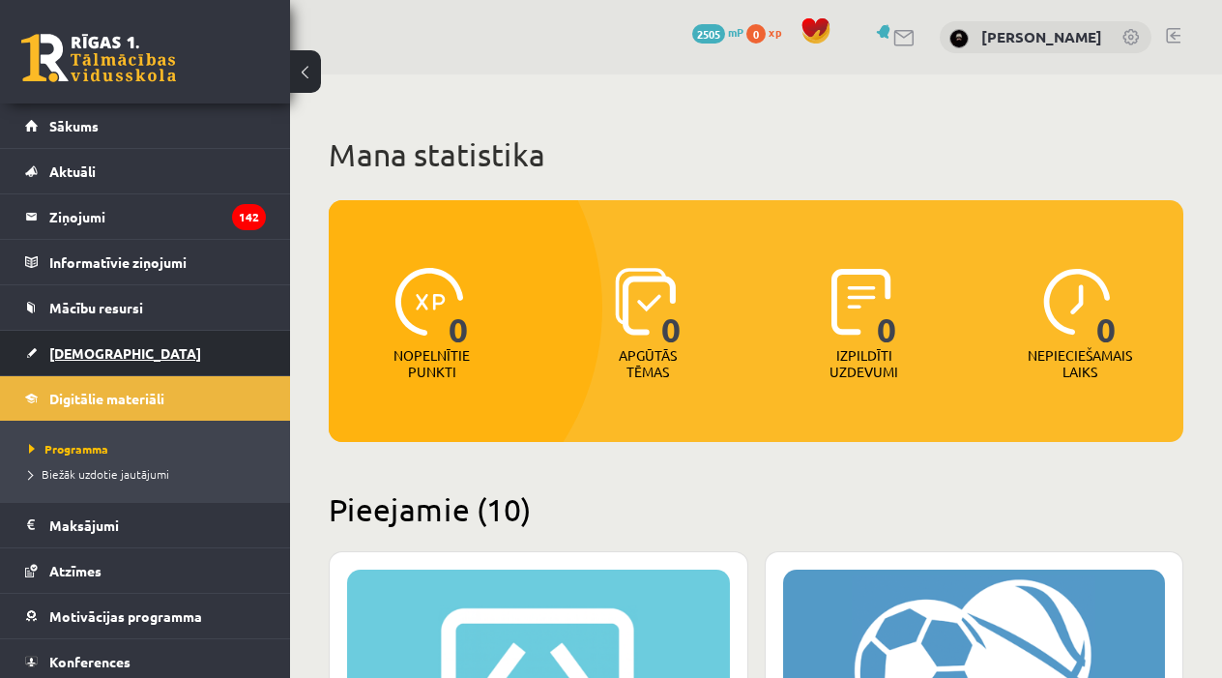
click at [101, 353] on span "[DEMOGRAPHIC_DATA]" at bounding box center [125, 352] width 152 height 17
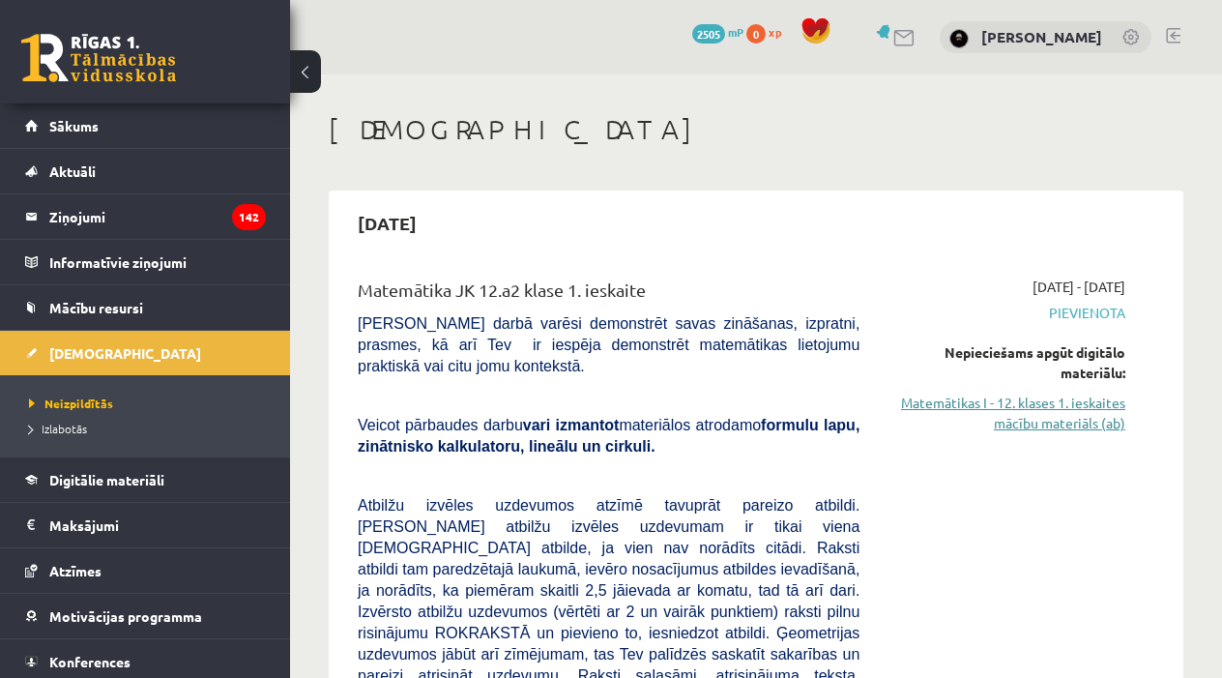
click at [1036, 424] on link "Matemātikas I - 12. klases 1. ieskaites mācību materiāls (ab)" at bounding box center [1007, 413] width 237 height 41
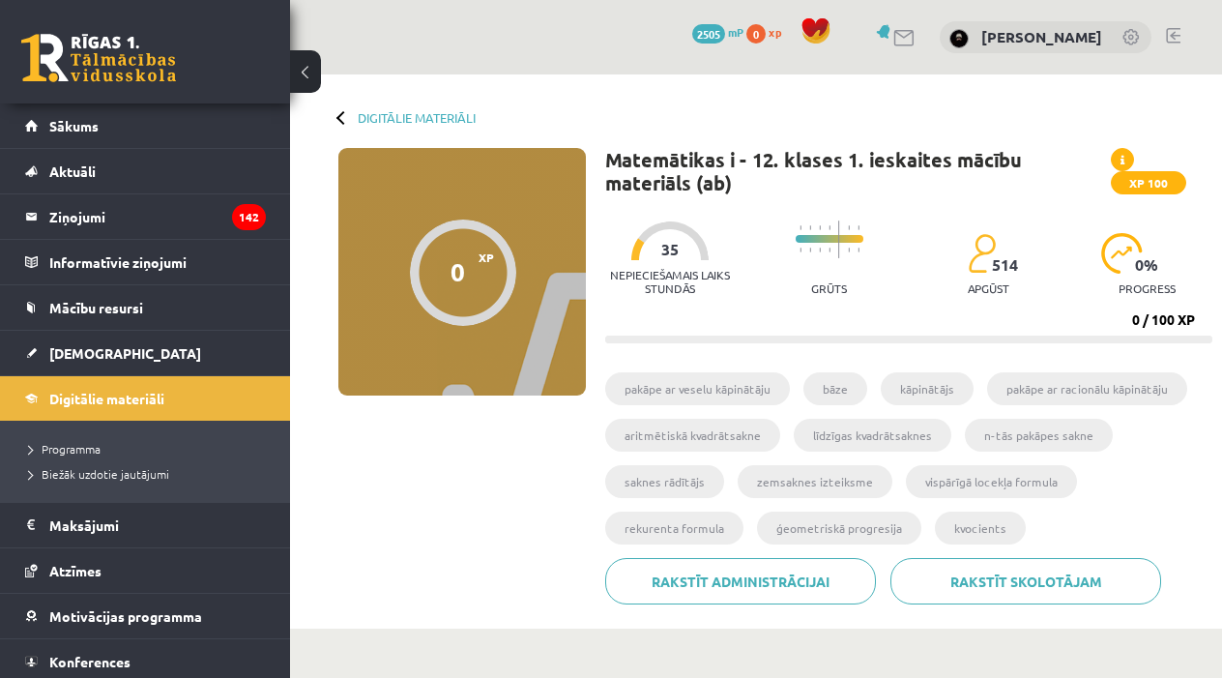
click at [695, 379] on li "pakāpe ar veselu kāpinātāju" at bounding box center [697, 388] width 185 height 33
click at [705, 342] on div "Matemātikas i - 12. klases 1. ieskaites mācību materiāls (ab) XP 100 Nepiecieša…" at bounding box center [908, 383] width 607 height 471
click at [705, 342] on progress at bounding box center [908, 340] width 607 height 8
click at [705, 339] on progress at bounding box center [908, 340] width 607 height 8
click at [471, 275] on div at bounding box center [463, 273] width 106 height 106
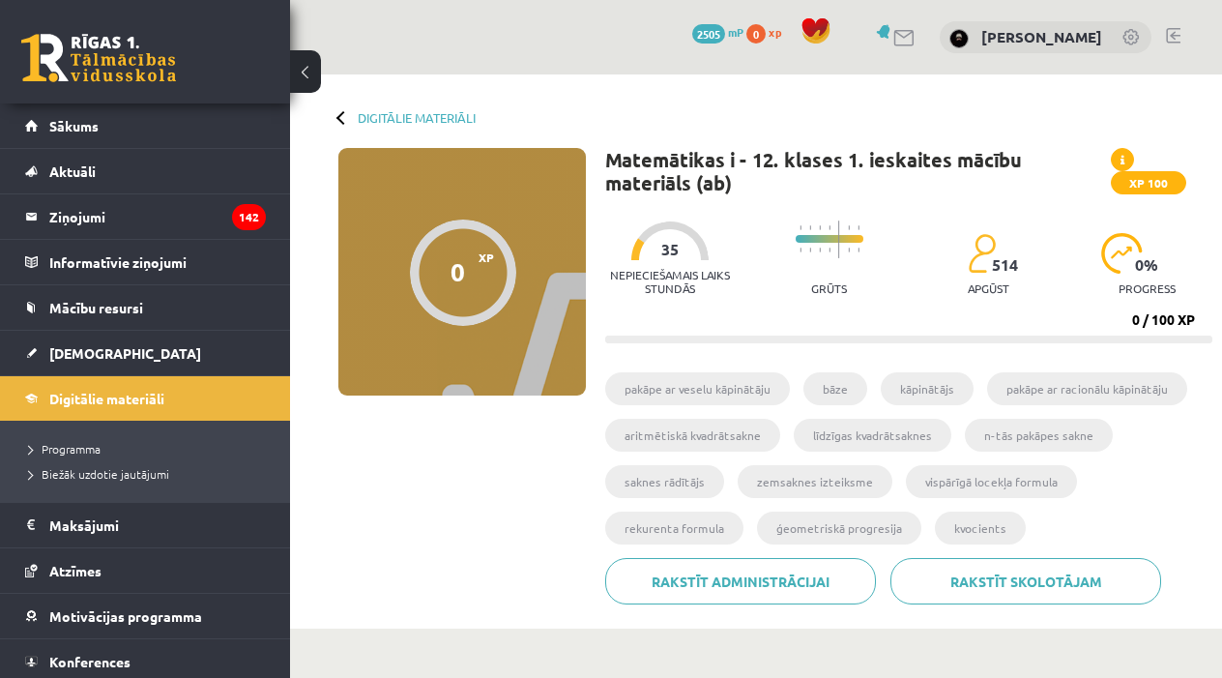
click at [471, 275] on div at bounding box center [463, 273] width 106 height 106
click at [433, 111] on link "Digitālie materiāli" at bounding box center [417, 117] width 118 height 15
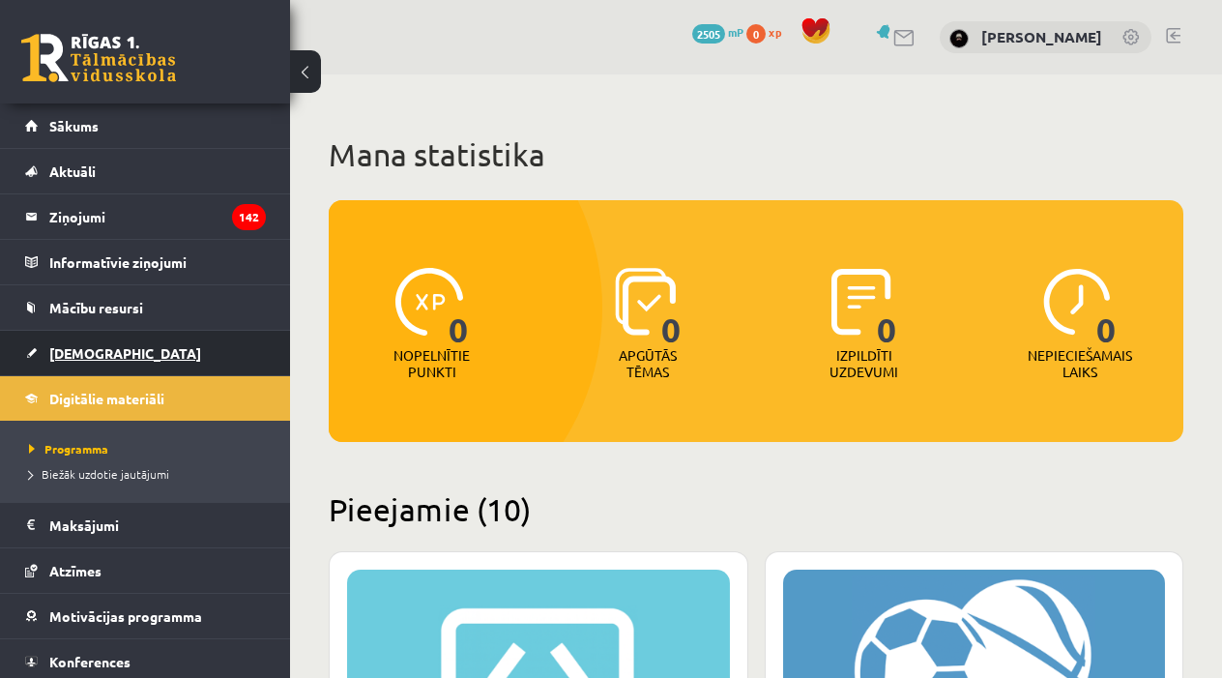
click at [81, 343] on link "[DEMOGRAPHIC_DATA]" at bounding box center [145, 353] width 241 height 44
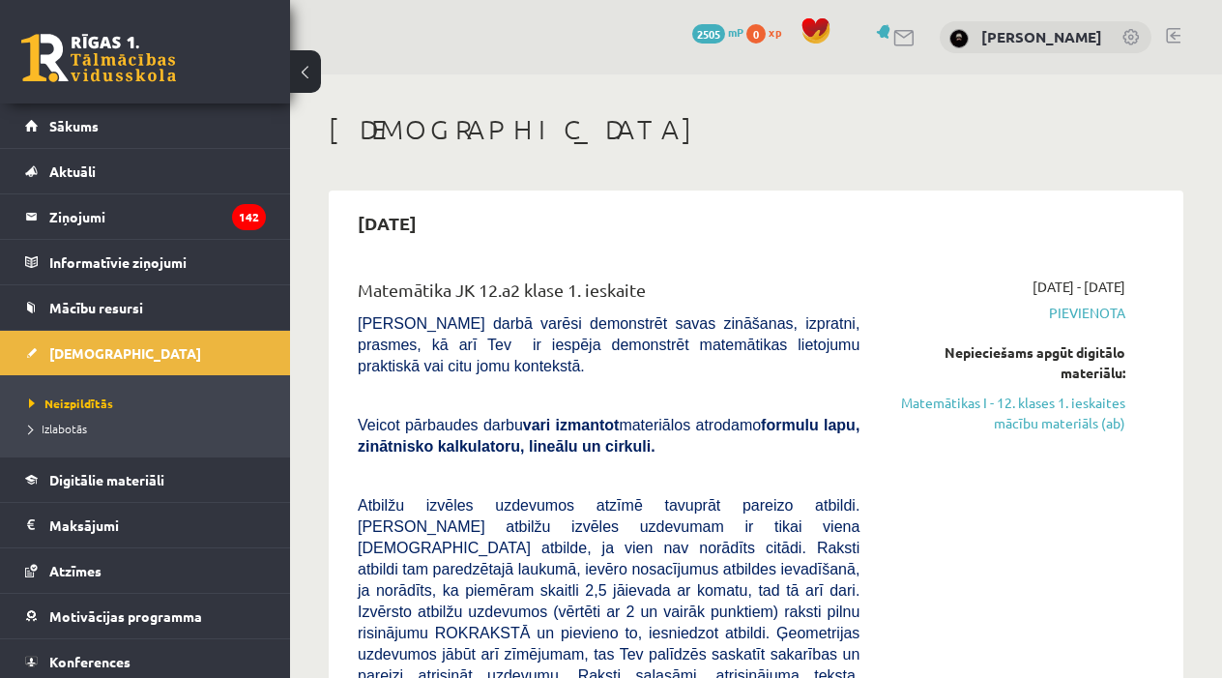
click at [1096, 312] on span "Pievienota" at bounding box center [1007, 313] width 237 height 20
click at [1082, 313] on span "Pievienota" at bounding box center [1007, 313] width 237 height 20
click at [1082, 327] on div "[DATE] - [DATE] [GEOGRAPHIC_DATA] Nepieciešams apgūt digitālo materiālu: Matemā…" at bounding box center [1007, 689] width 266 height 824
